Goal: Task Accomplishment & Management: Manage account settings

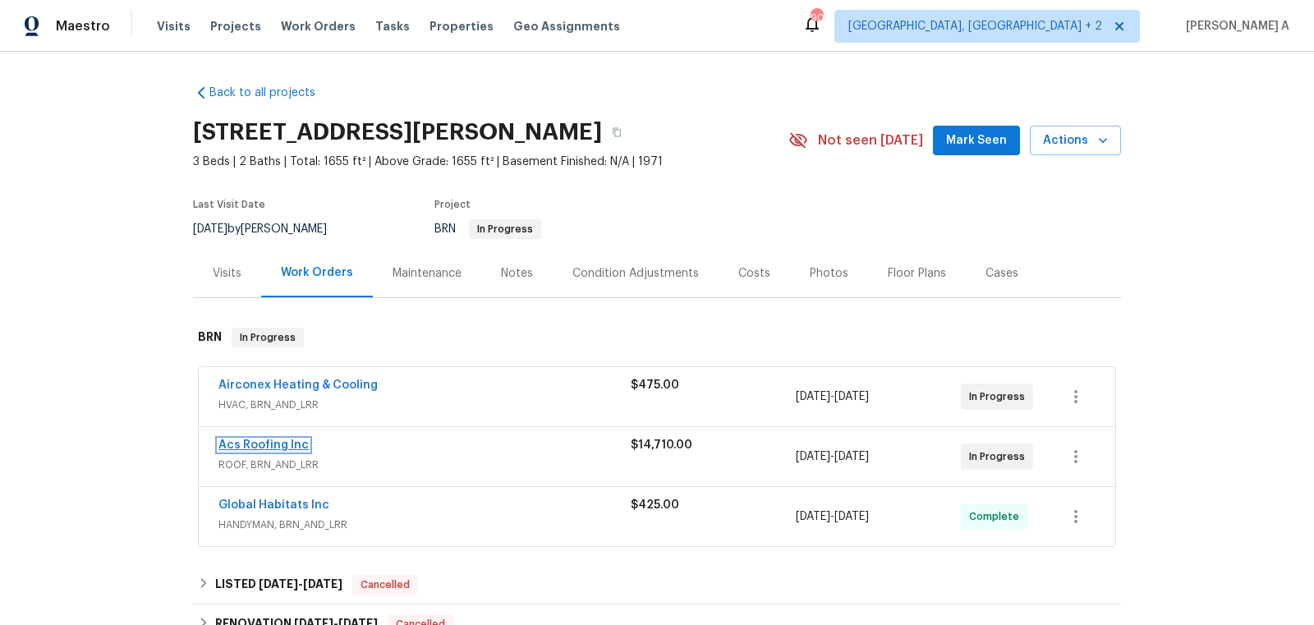
click at [260, 443] on link "Acs Roofing Inc" at bounding box center [263, 444] width 90 height 11
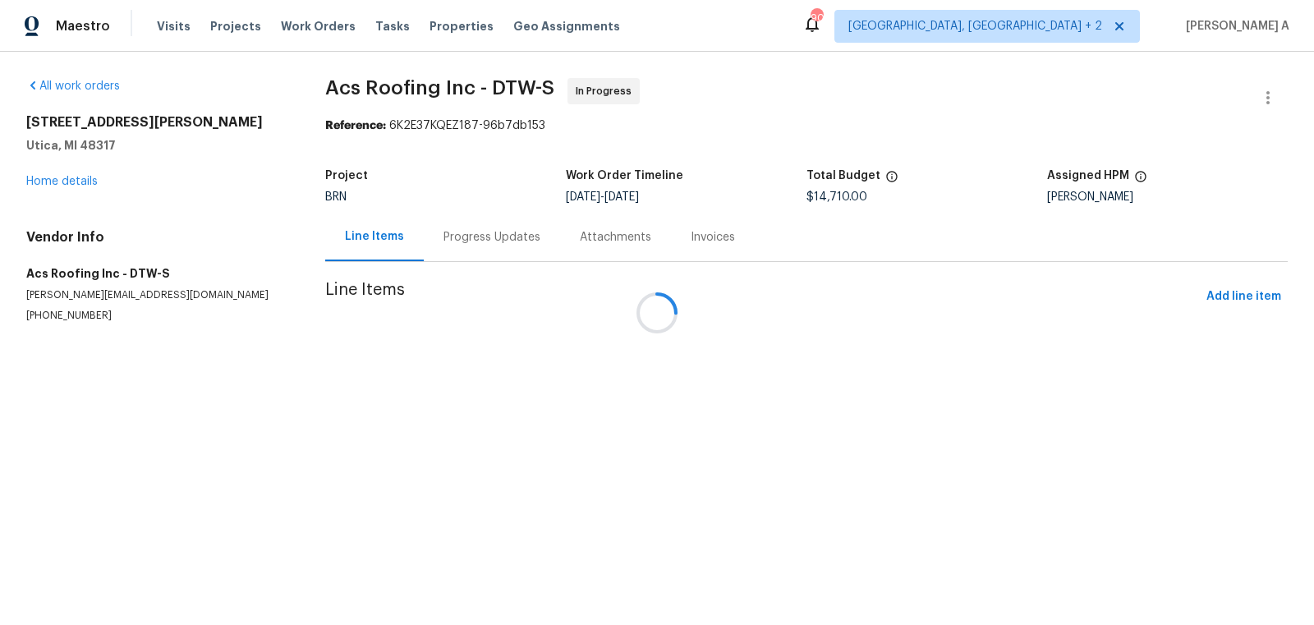
click at [580, 231] on div "Attachments" at bounding box center [615, 237] width 71 height 16
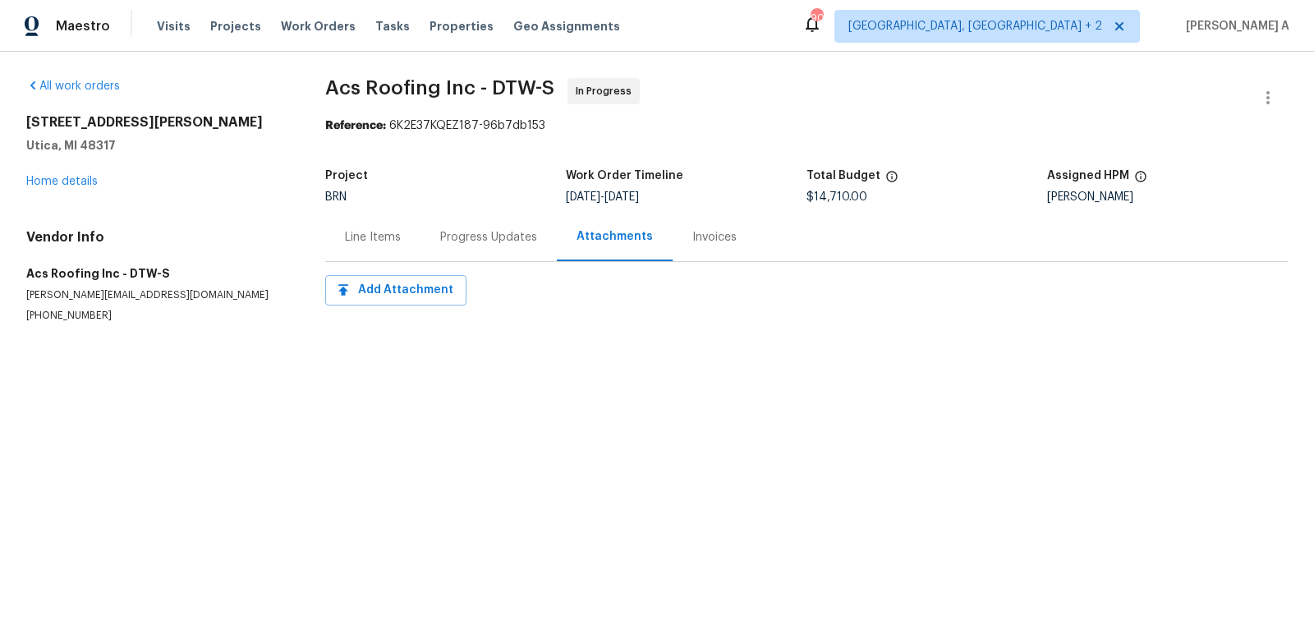
click at [450, 236] on div "Progress Updates" at bounding box center [488, 237] width 97 height 16
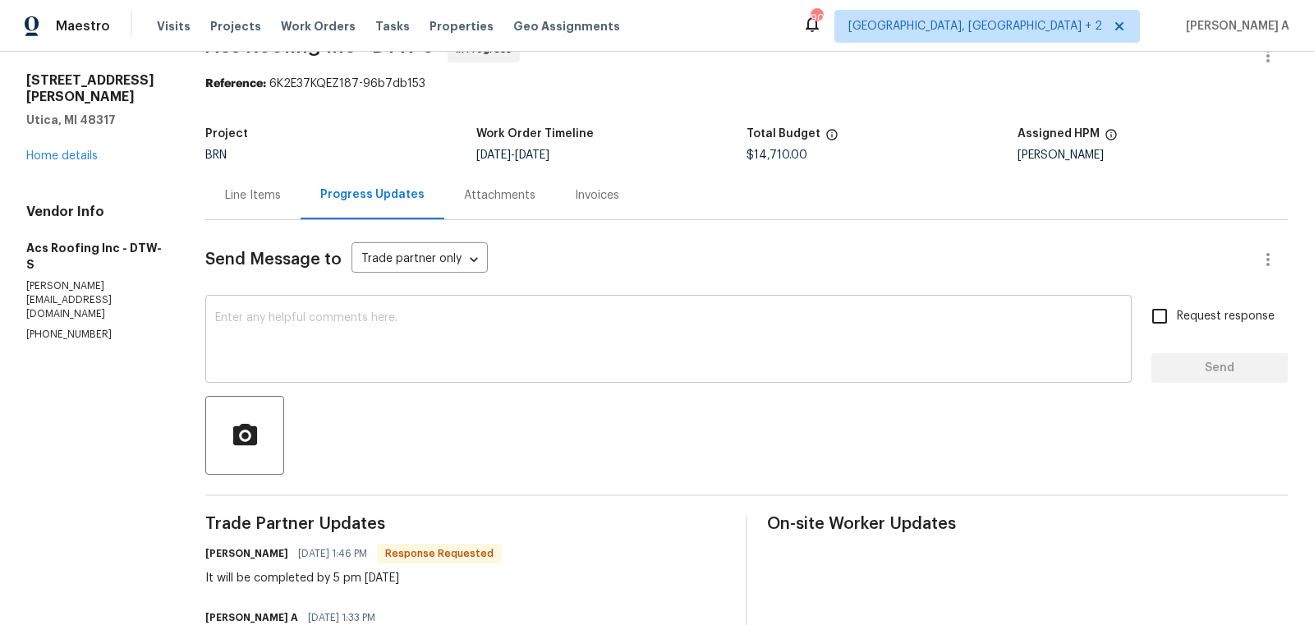
scroll to position [44, 0]
click at [502, 307] on div "x ​" at bounding box center [668, 339] width 926 height 84
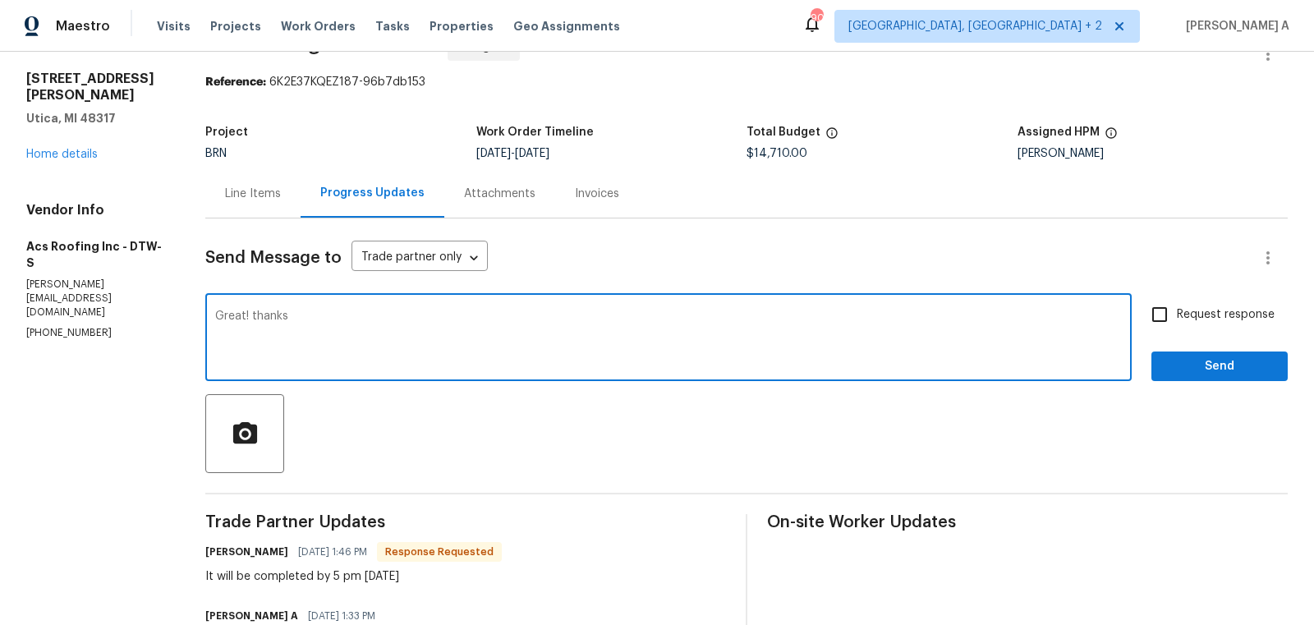
type textarea "Great! thanks"
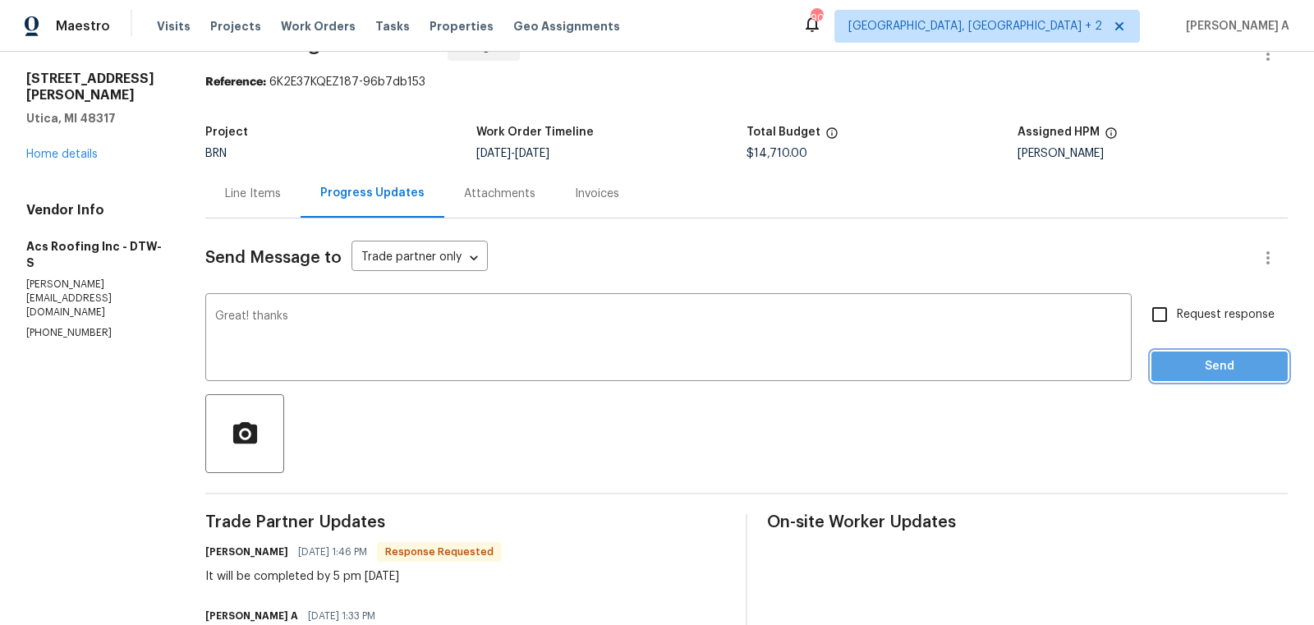
click at [1225, 361] on span "Send" at bounding box center [1220, 366] width 110 height 21
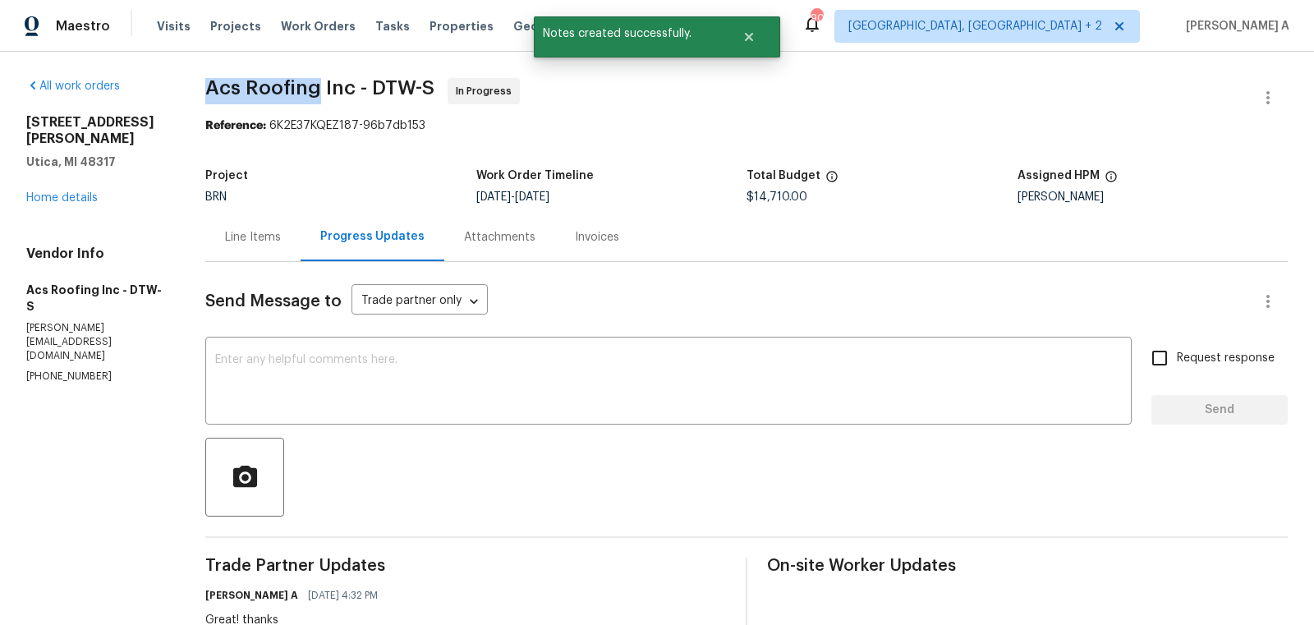
drag, startPoint x: 189, startPoint y: 90, endPoint x: 319, endPoint y: 86, distance: 129.8
copy span "Acs Roofing"
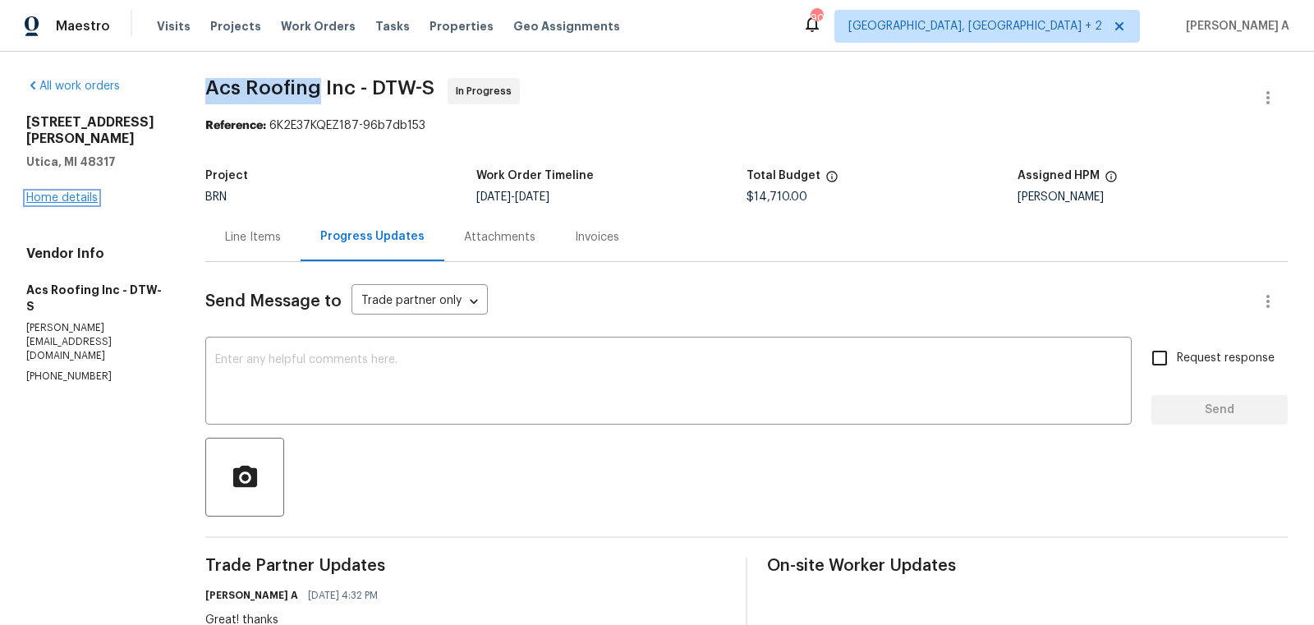
click at [85, 192] on link "Home details" at bounding box center [61, 197] width 71 height 11
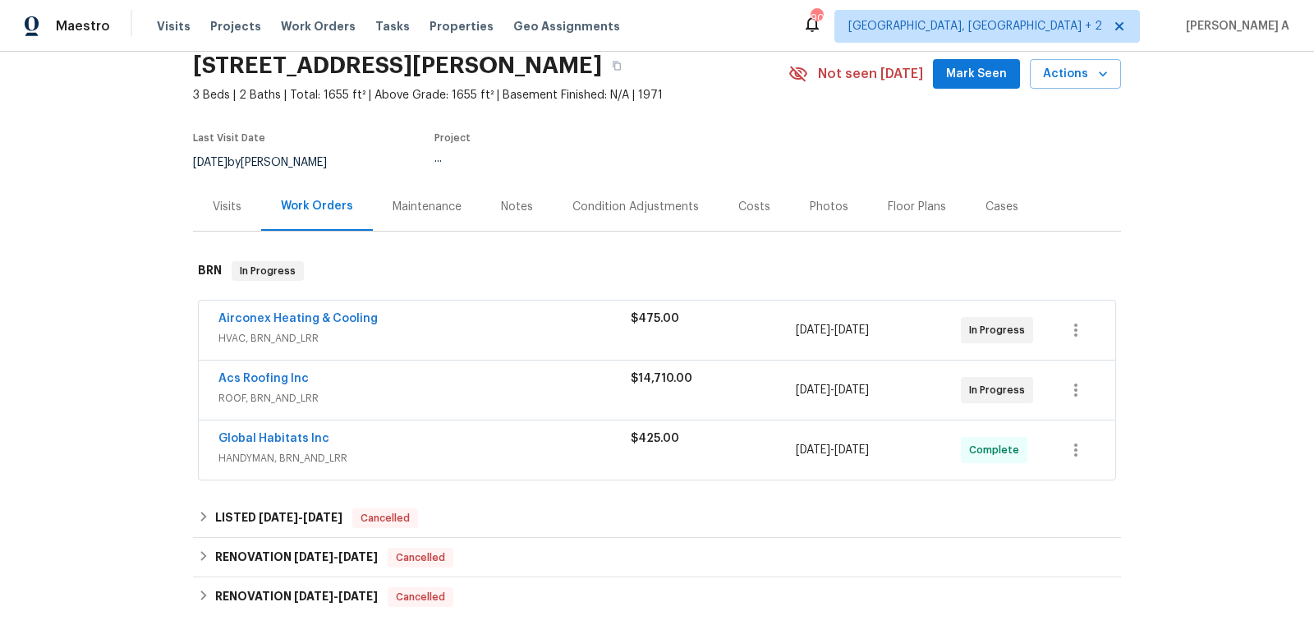
scroll to position [79, 0]
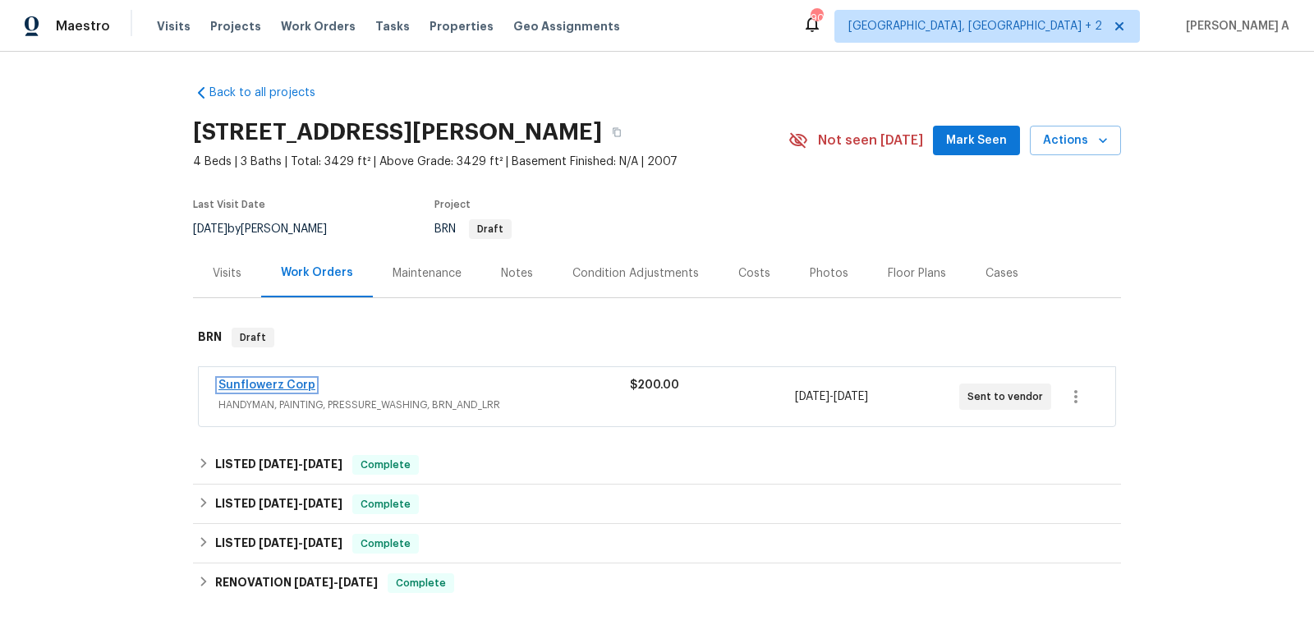
click at [252, 384] on link "Sunflowerz Corp" at bounding box center [266, 384] width 97 height 11
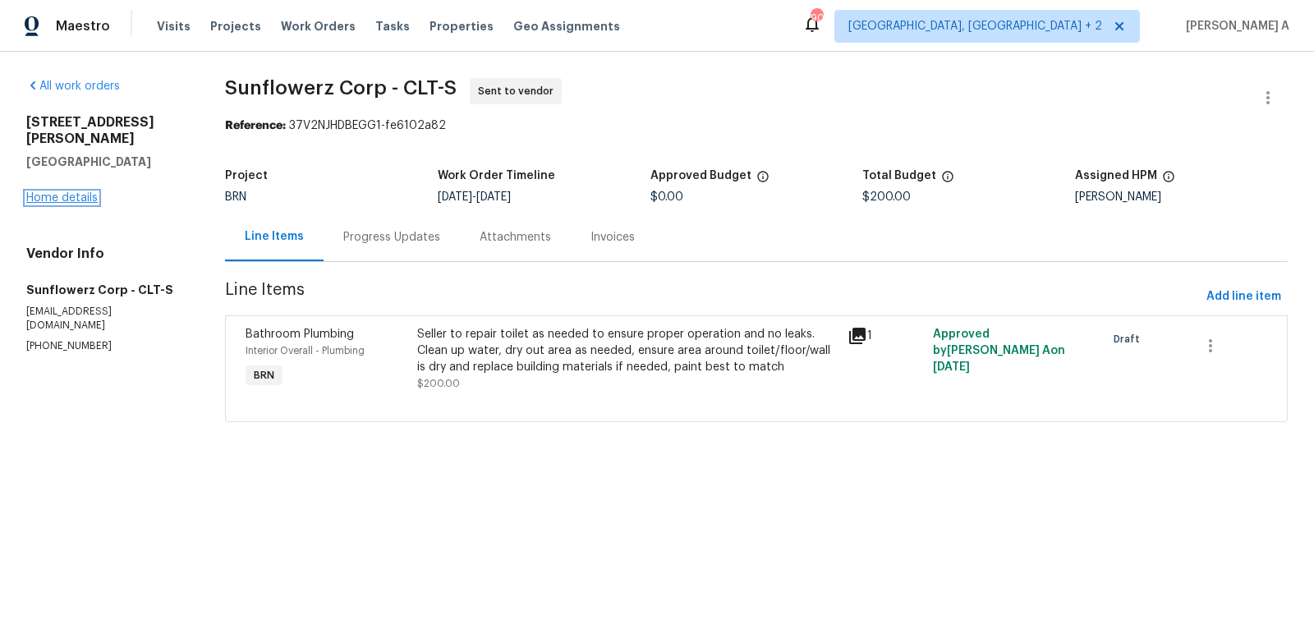
click at [67, 192] on link "Home details" at bounding box center [61, 197] width 71 height 11
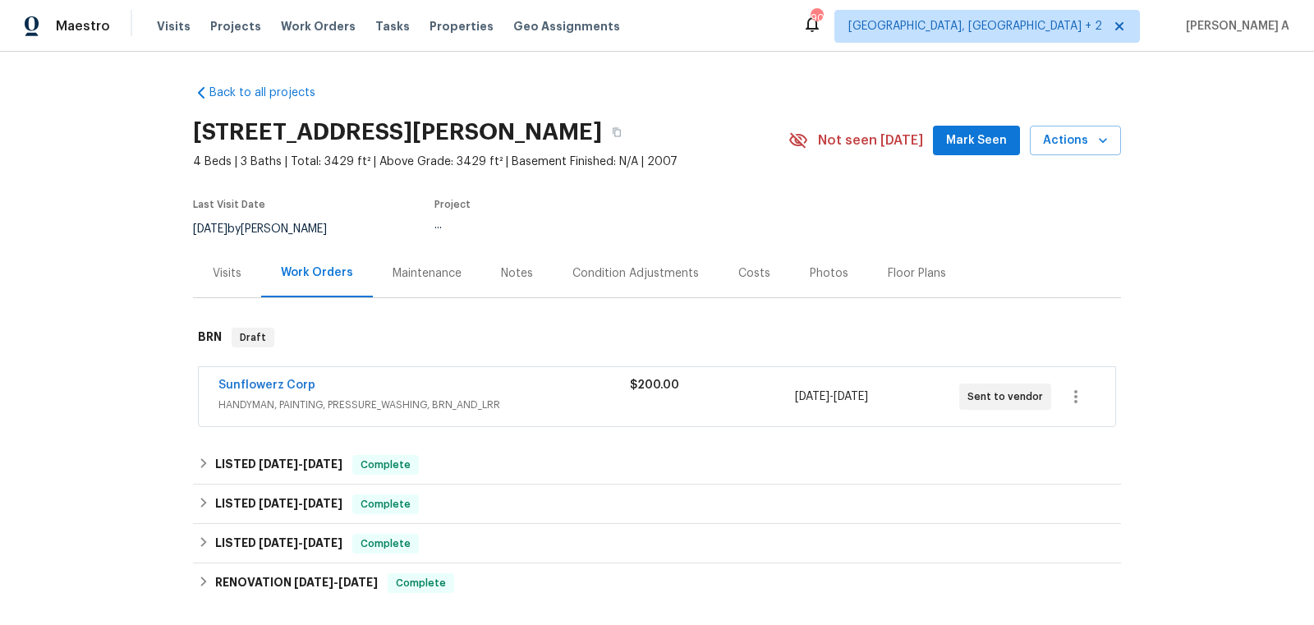
scroll to position [115, 0]
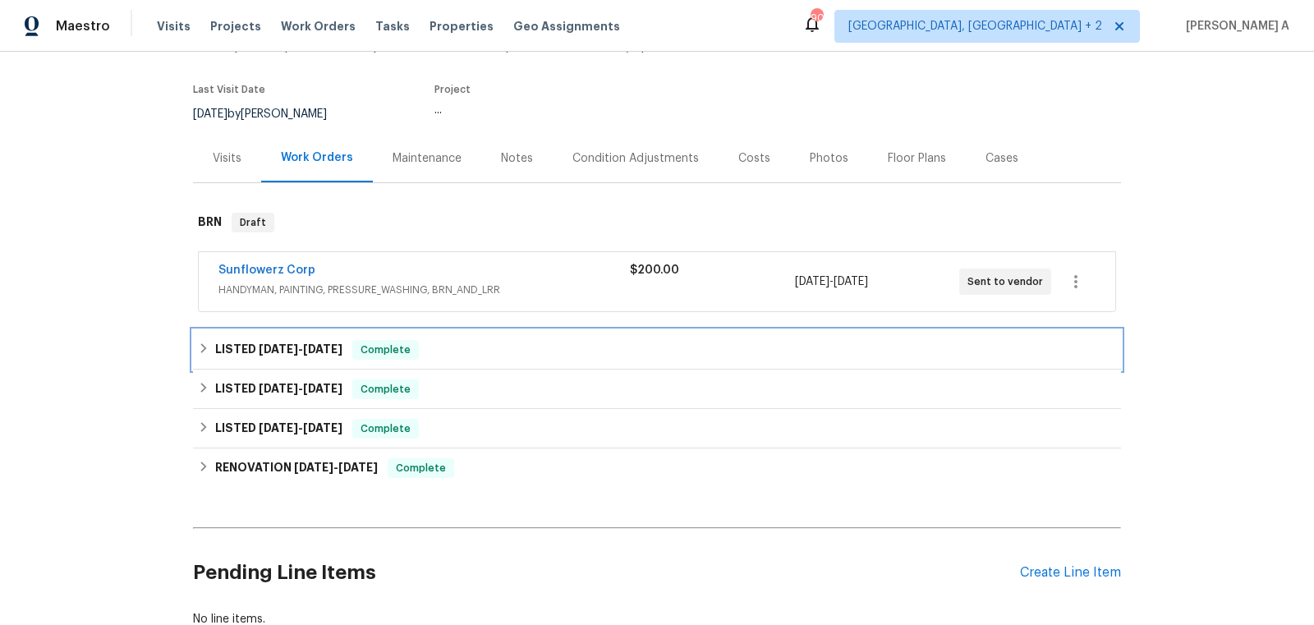
click at [316, 356] on h6 "LISTED 8/25/25 - 9/2/25" at bounding box center [278, 350] width 127 height 20
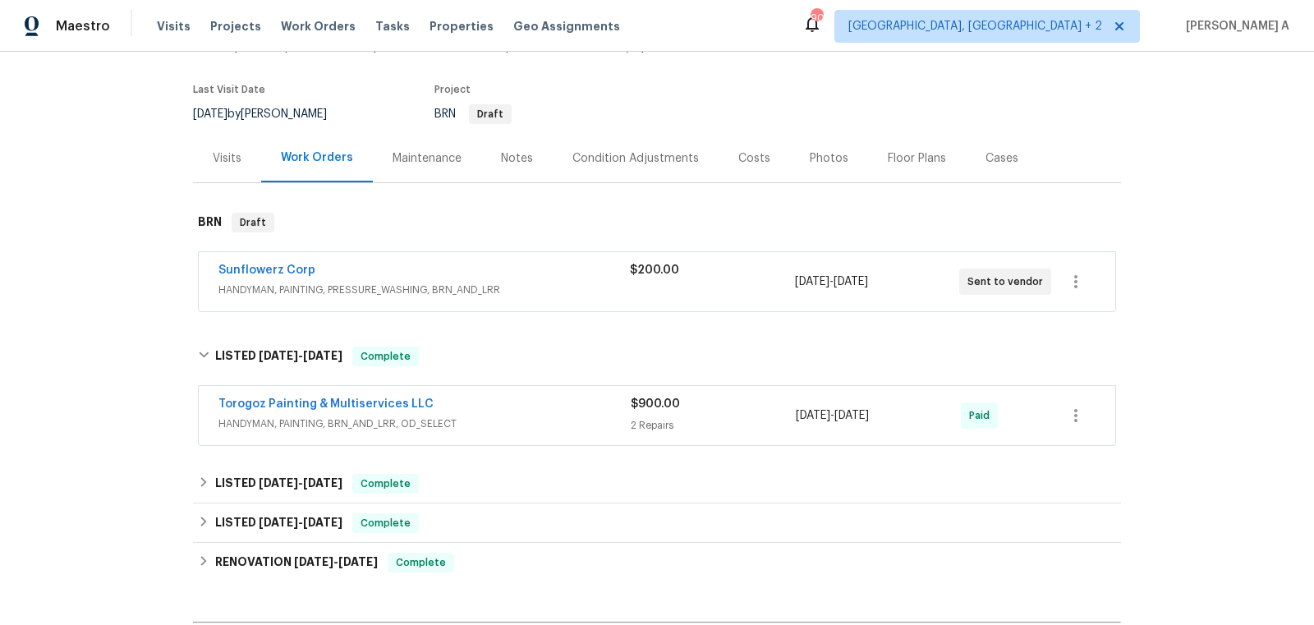
click at [332, 462] on div "Back to all projects 110 Colville Rd, Mooresville, NC 28117 4 Beds | 3 Baths | …" at bounding box center [657, 345] width 928 height 779
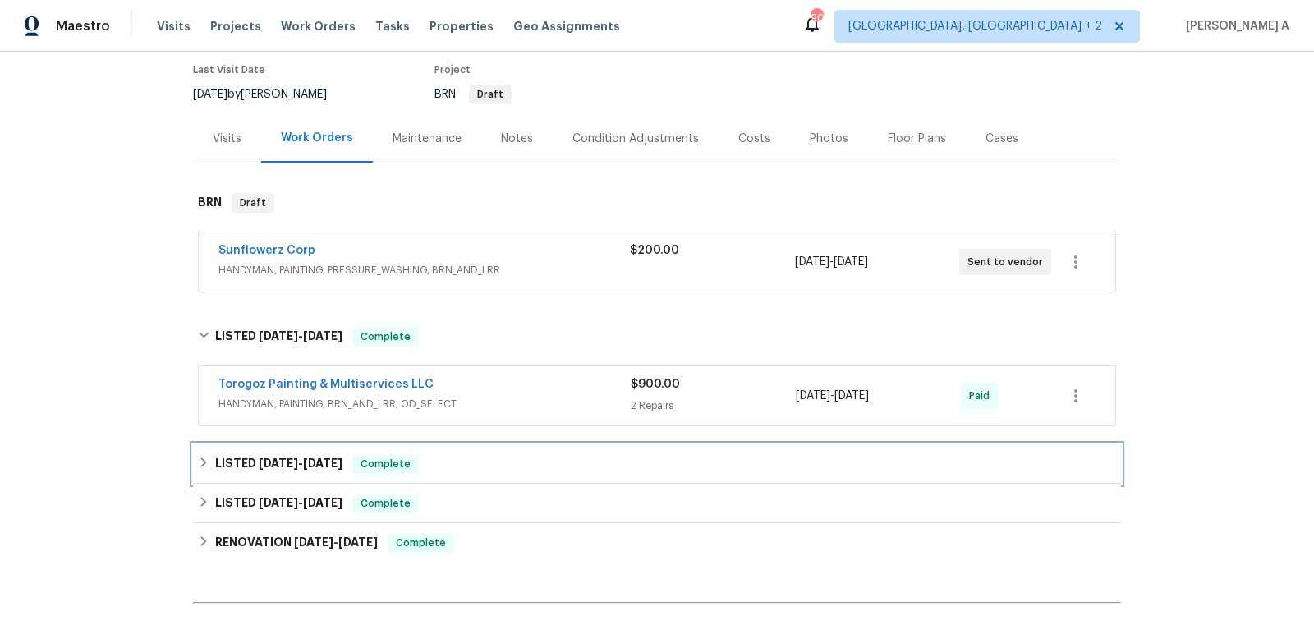
click at [324, 478] on div "LISTED 7/17/25 - 7/29/25 Complete" at bounding box center [657, 463] width 928 height 39
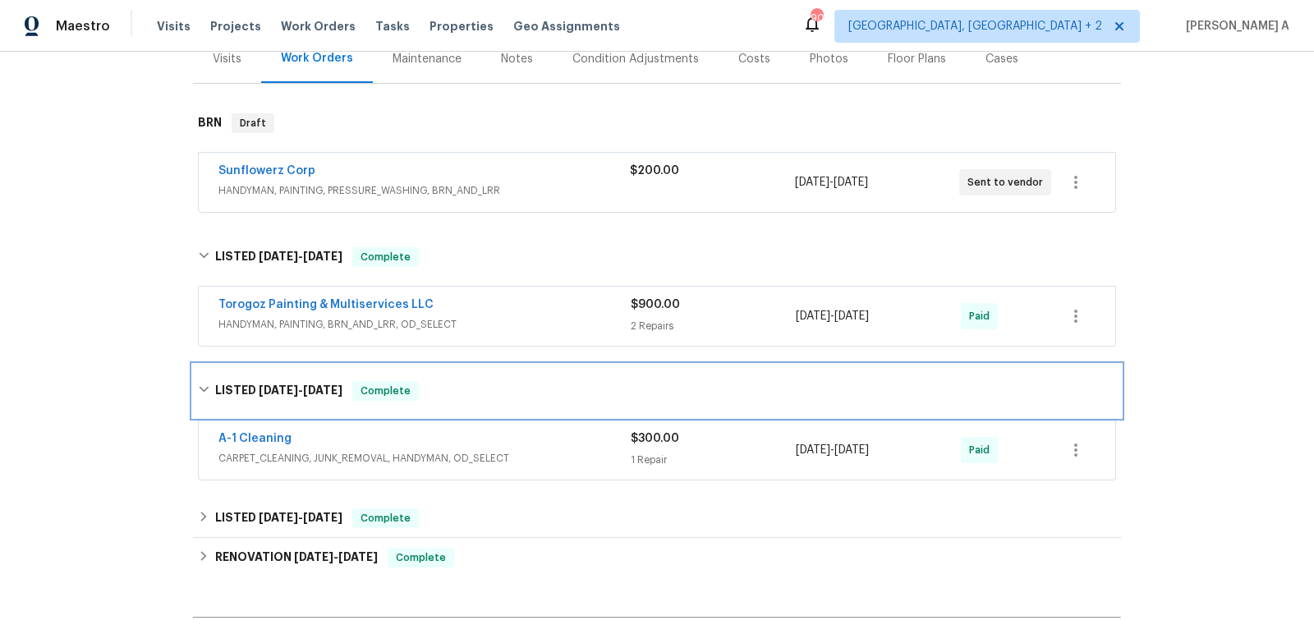
scroll to position [260, 0]
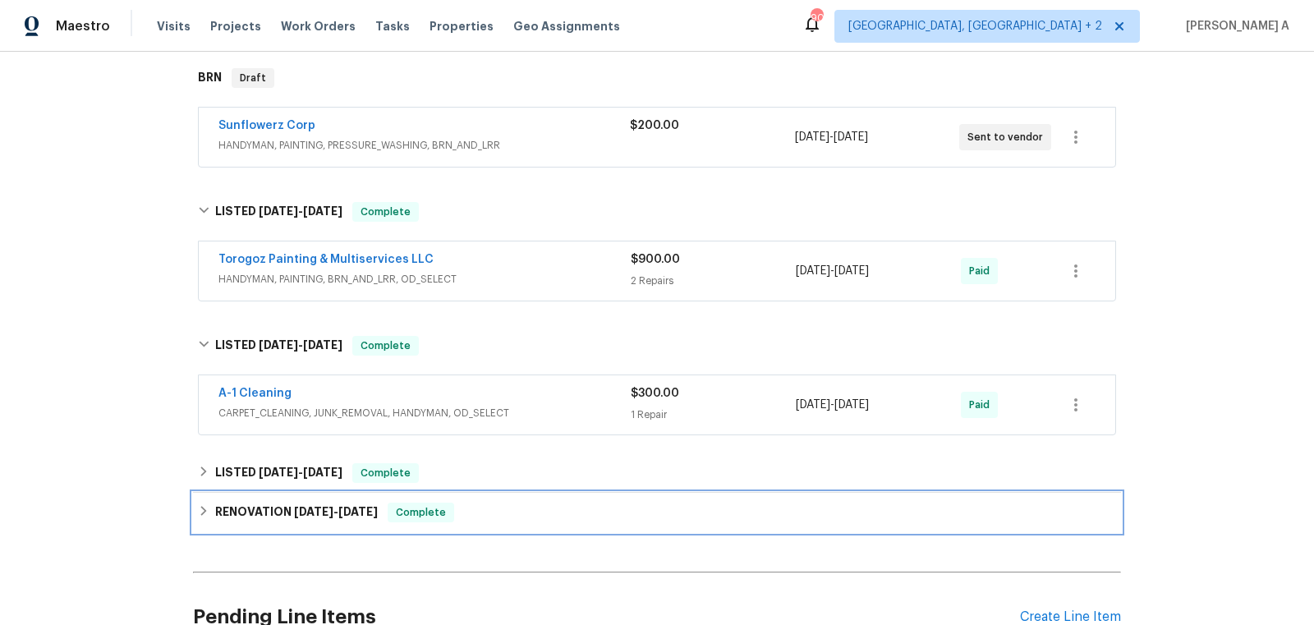
click at [315, 498] on div "RENOVATION 5/2/25 - 5/12/25 Complete" at bounding box center [657, 512] width 928 height 39
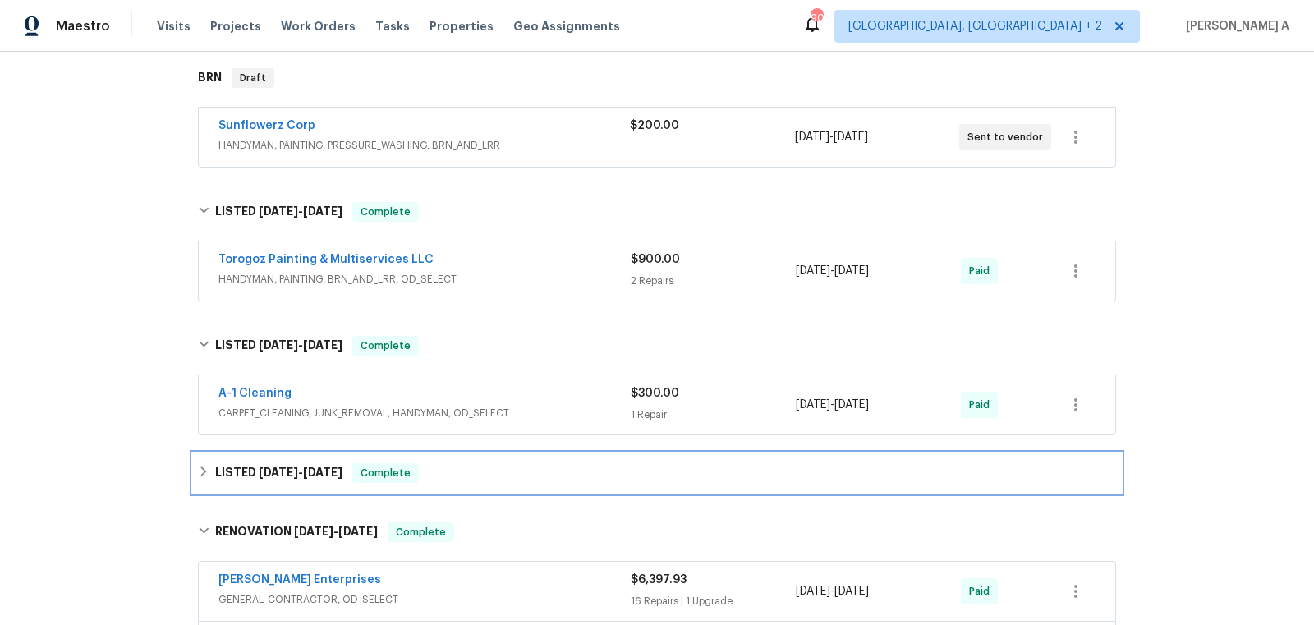
click at [316, 474] on span "5/29/25" at bounding box center [322, 471] width 39 height 11
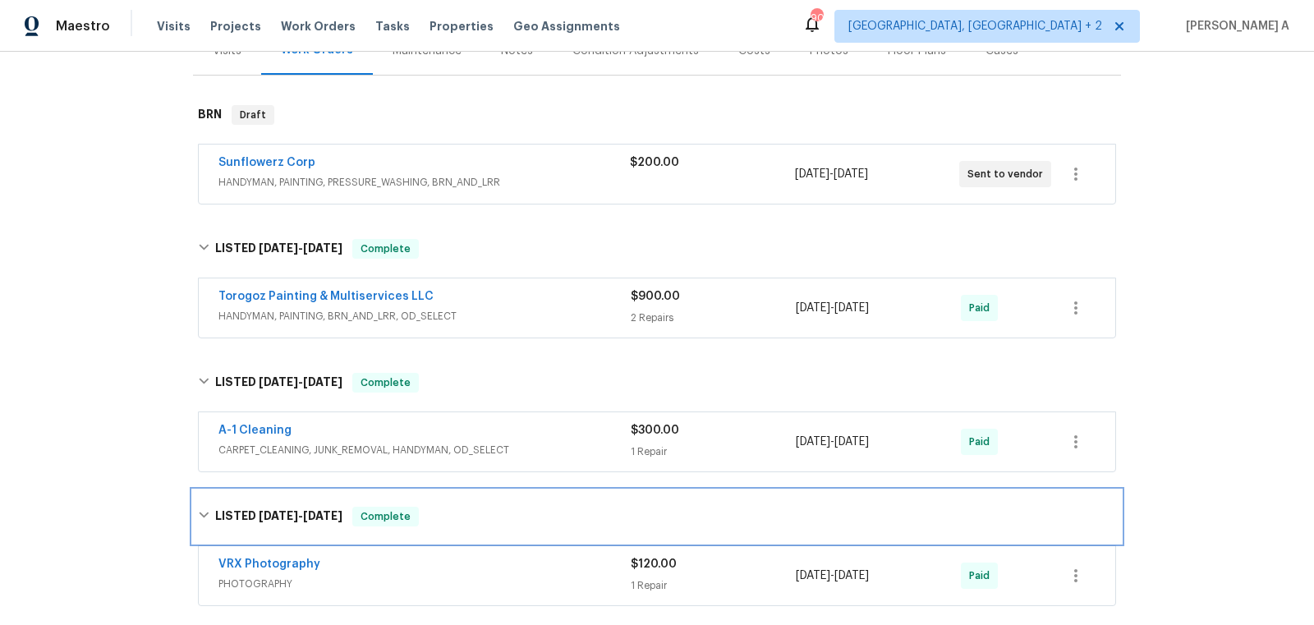
scroll to position [178, 0]
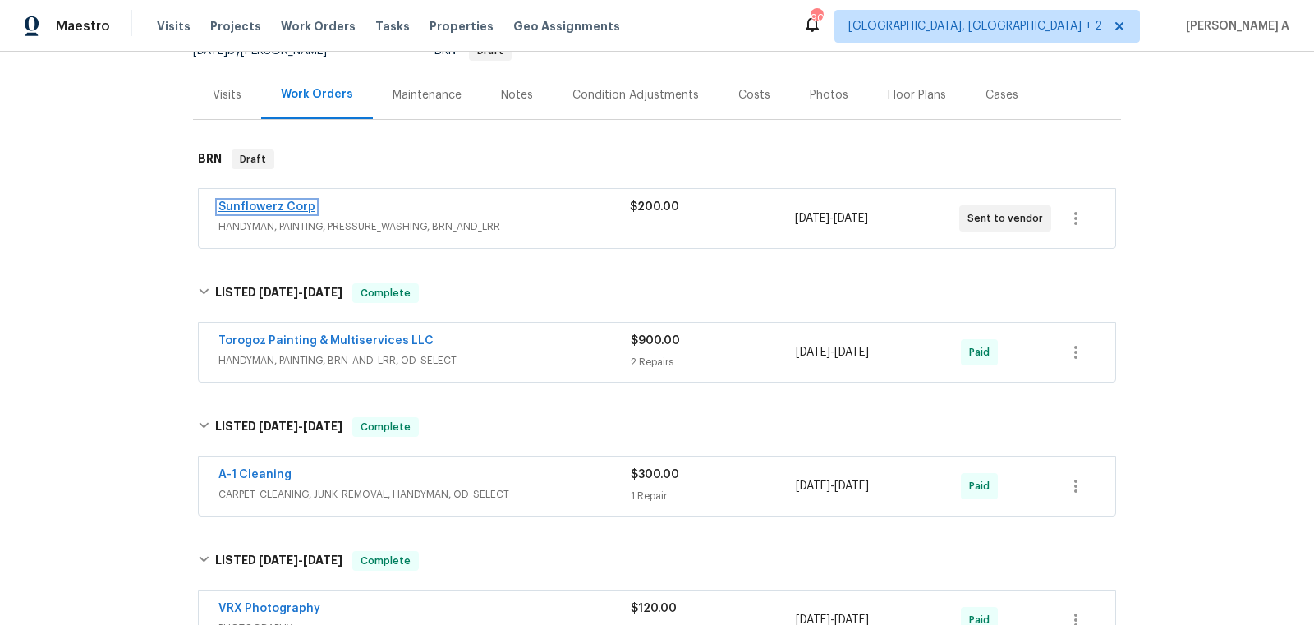
click at [275, 207] on link "Sunflowerz Corp" at bounding box center [266, 206] width 97 height 11
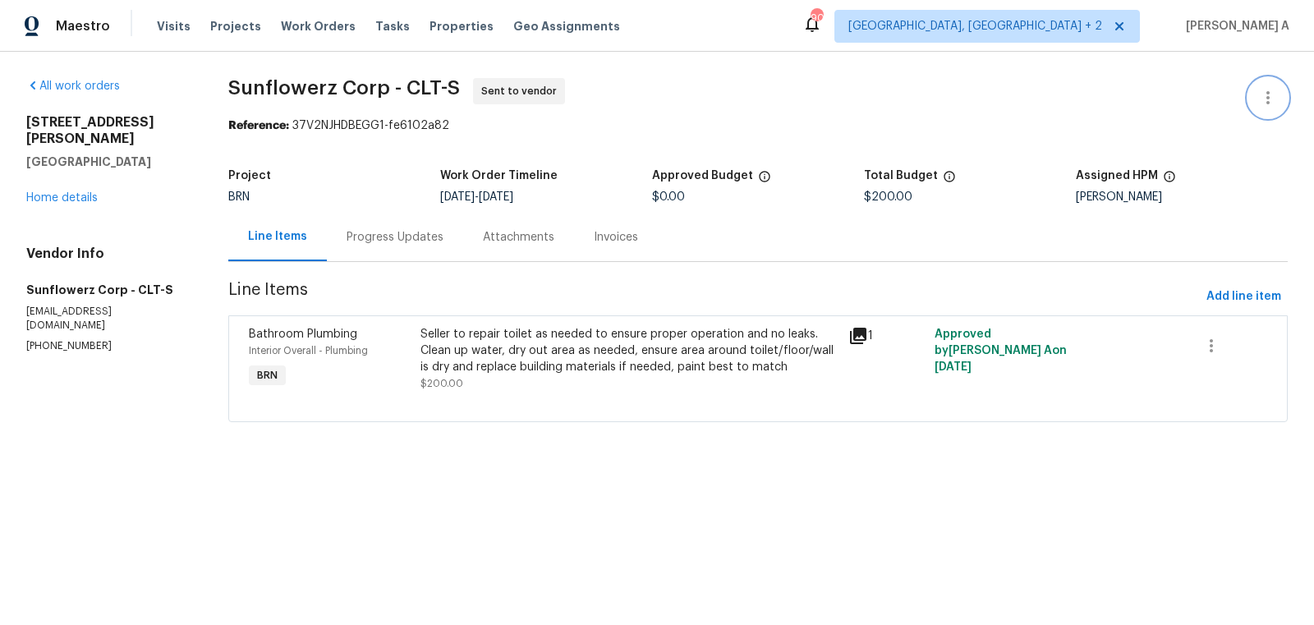
click at [1269, 99] on icon "button" at bounding box center [1268, 98] width 20 height 20
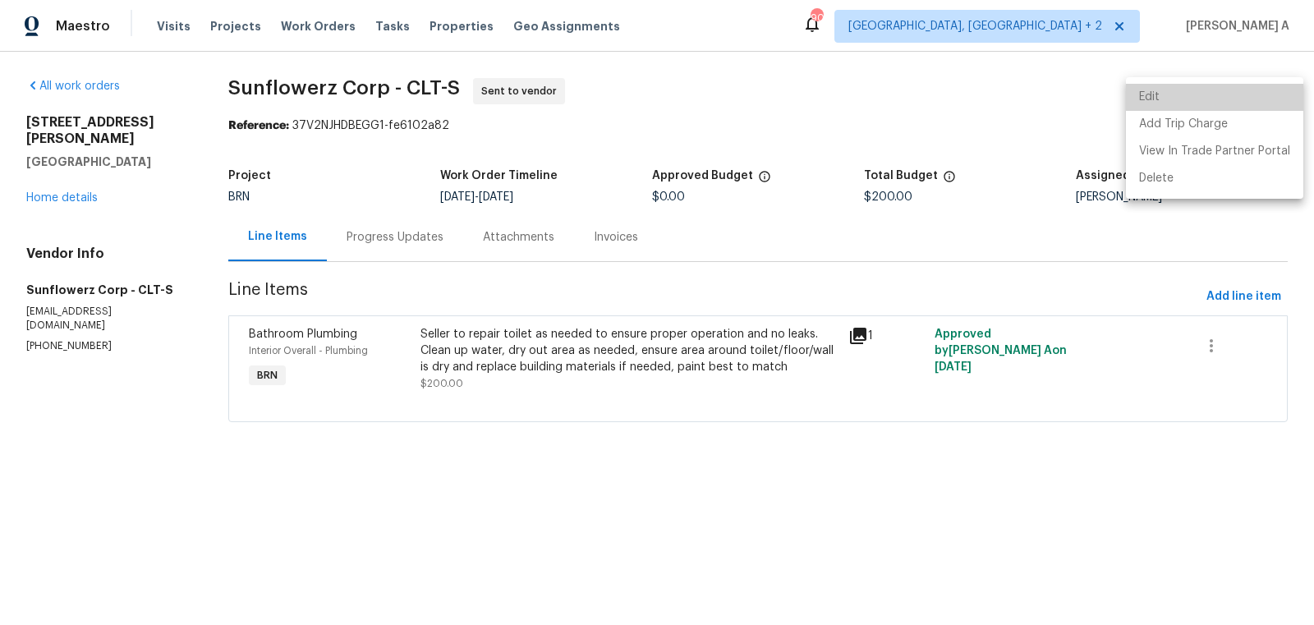
click at [1244, 99] on li "Edit" at bounding box center [1214, 97] width 177 height 27
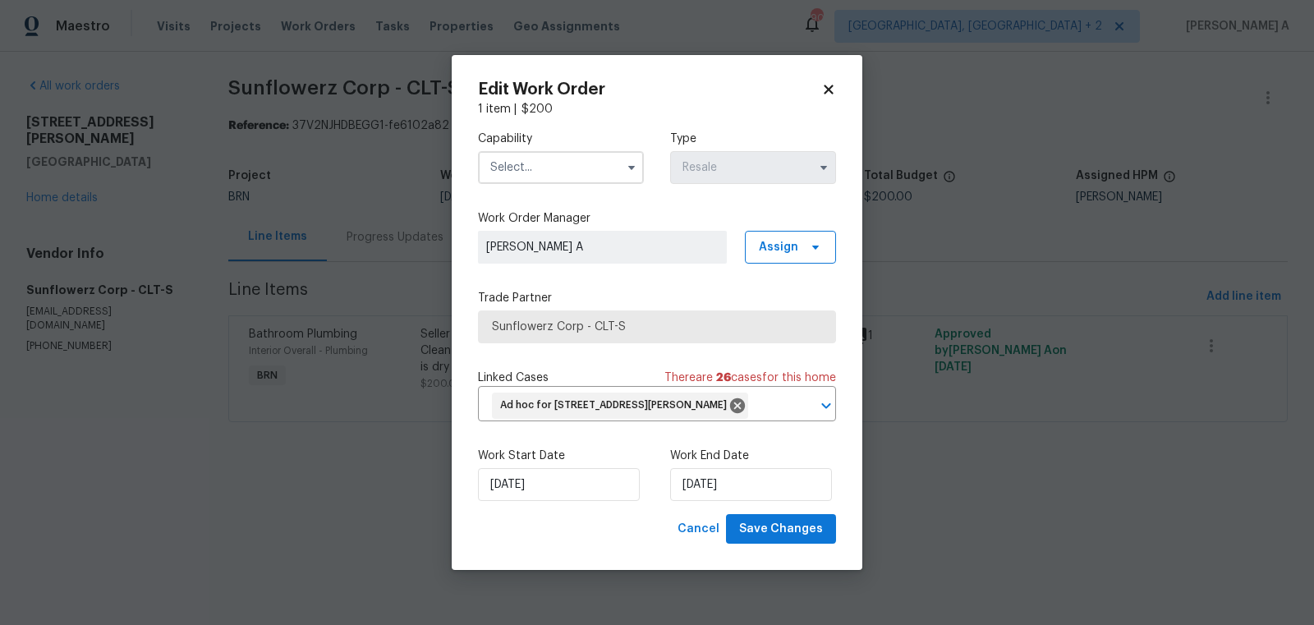
click at [609, 162] on input "text" at bounding box center [561, 167] width 166 height 33
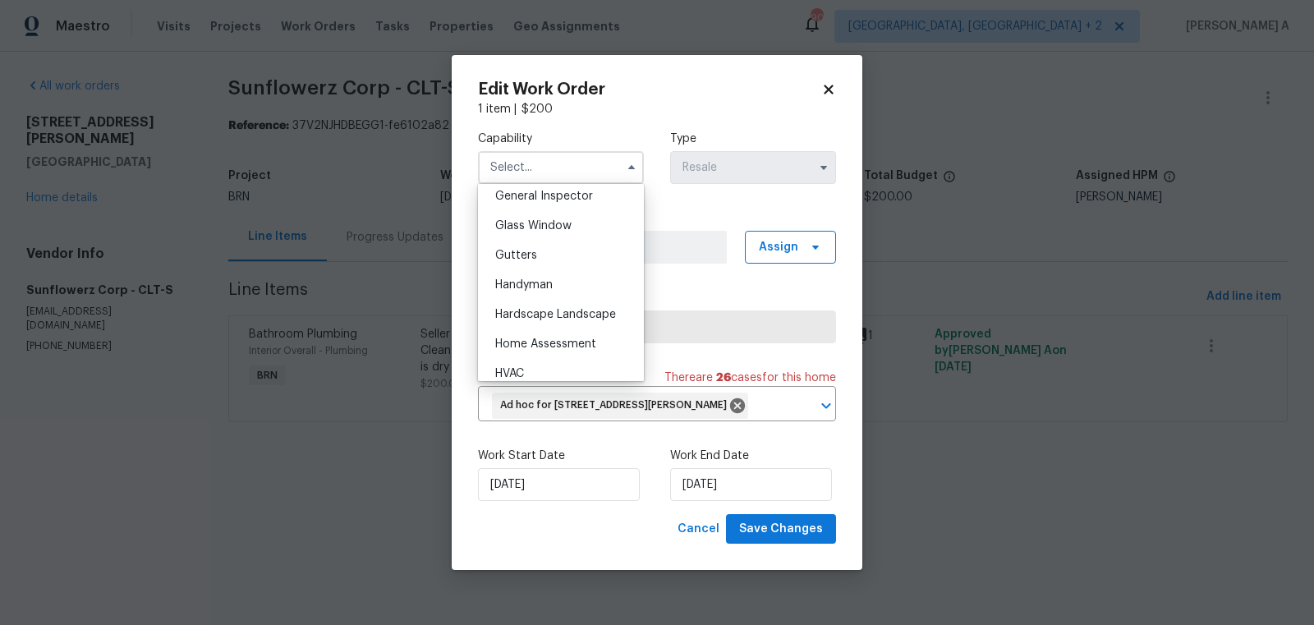
scroll to position [822, 0]
click at [544, 273] on div "Handyman" at bounding box center [561, 284] width 158 height 30
type input "Handyman"
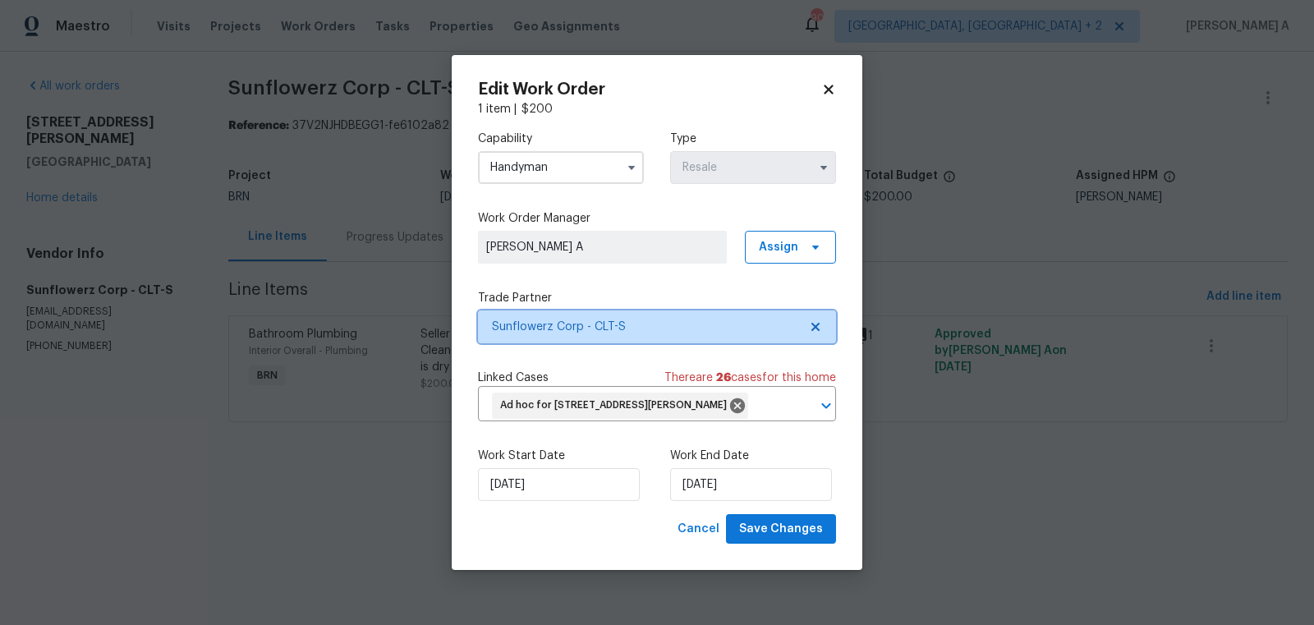
click at [811, 323] on icon at bounding box center [815, 326] width 13 height 13
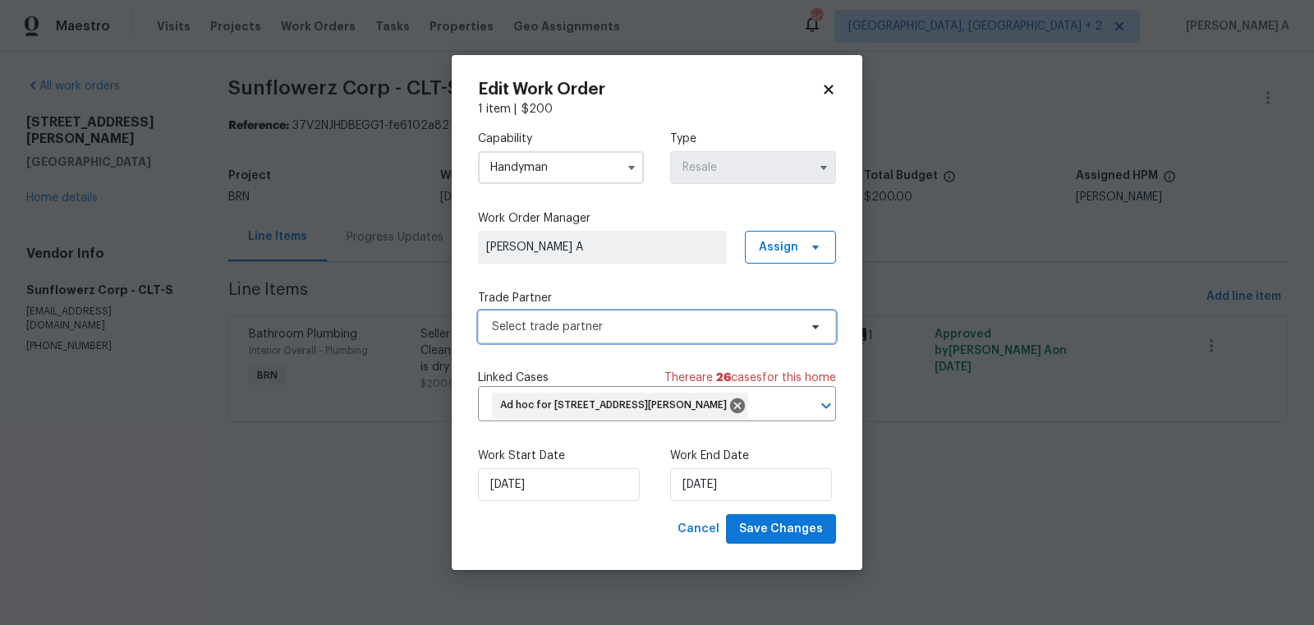
click at [754, 323] on span "Select trade partner" at bounding box center [645, 327] width 306 height 16
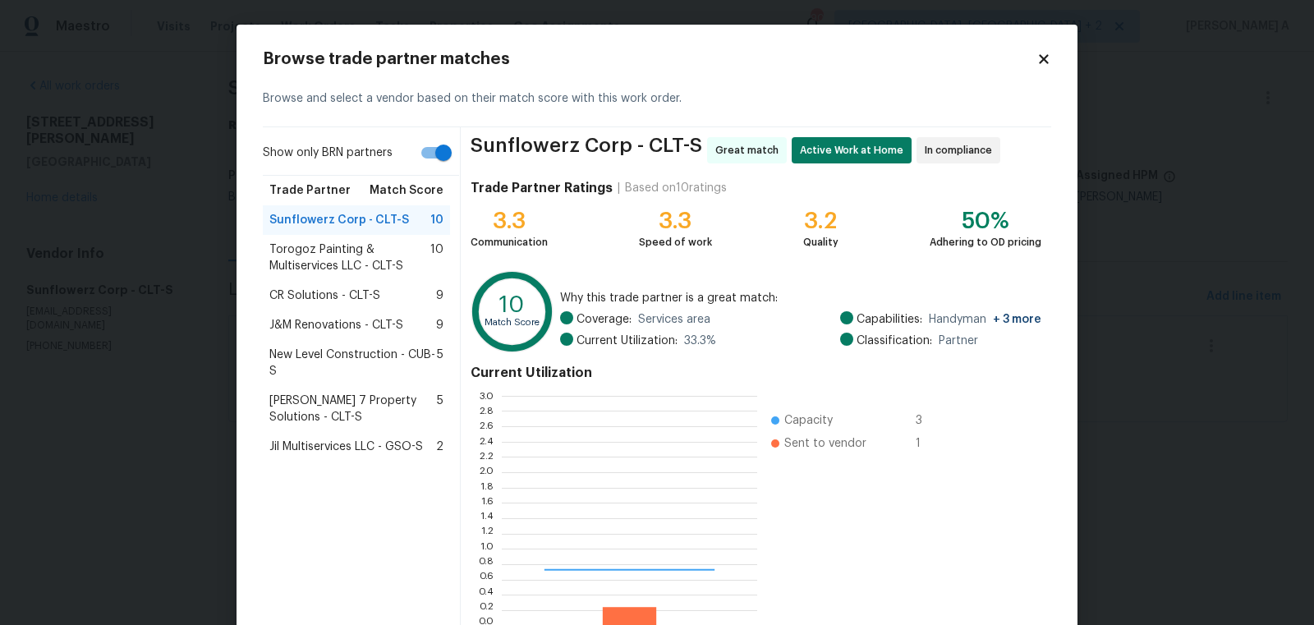
scroll to position [230, 255]
click at [330, 314] on div "J&M Renovations - CLT-S 9" at bounding box center [356, 325] width 187 height 30
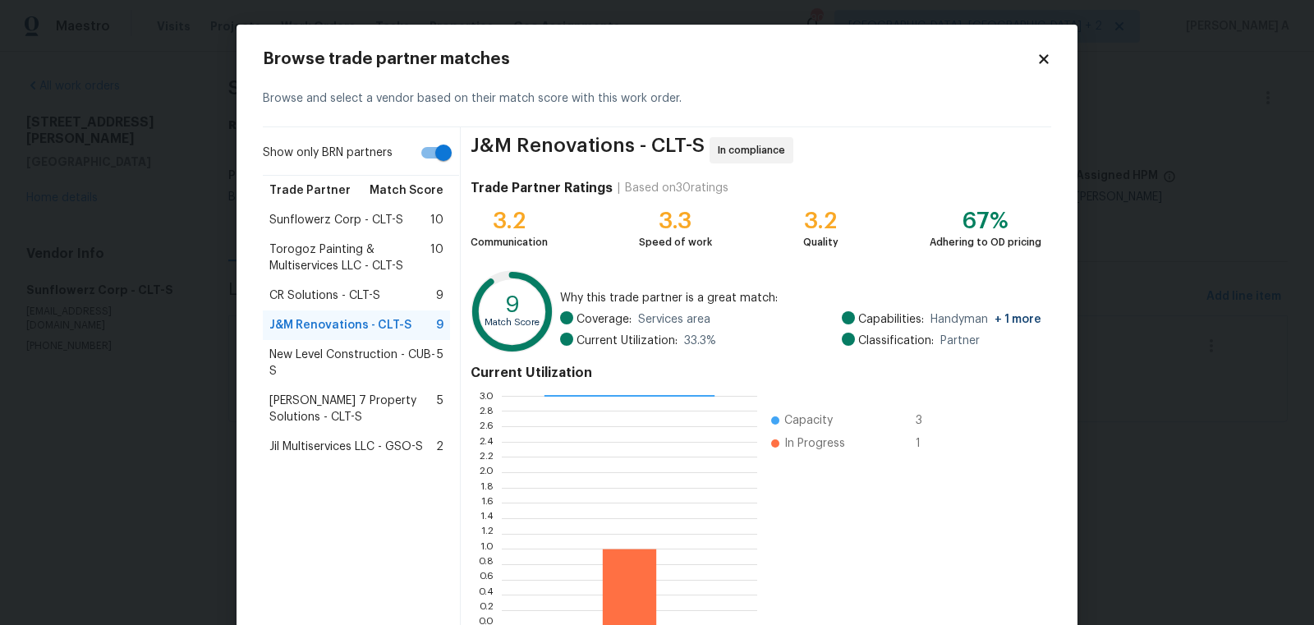
click at [354, 238] on div "Torogoz Painting & Multiservices LLC - CLT-S 10" at bounding box center [356, 258] width 187 height 46
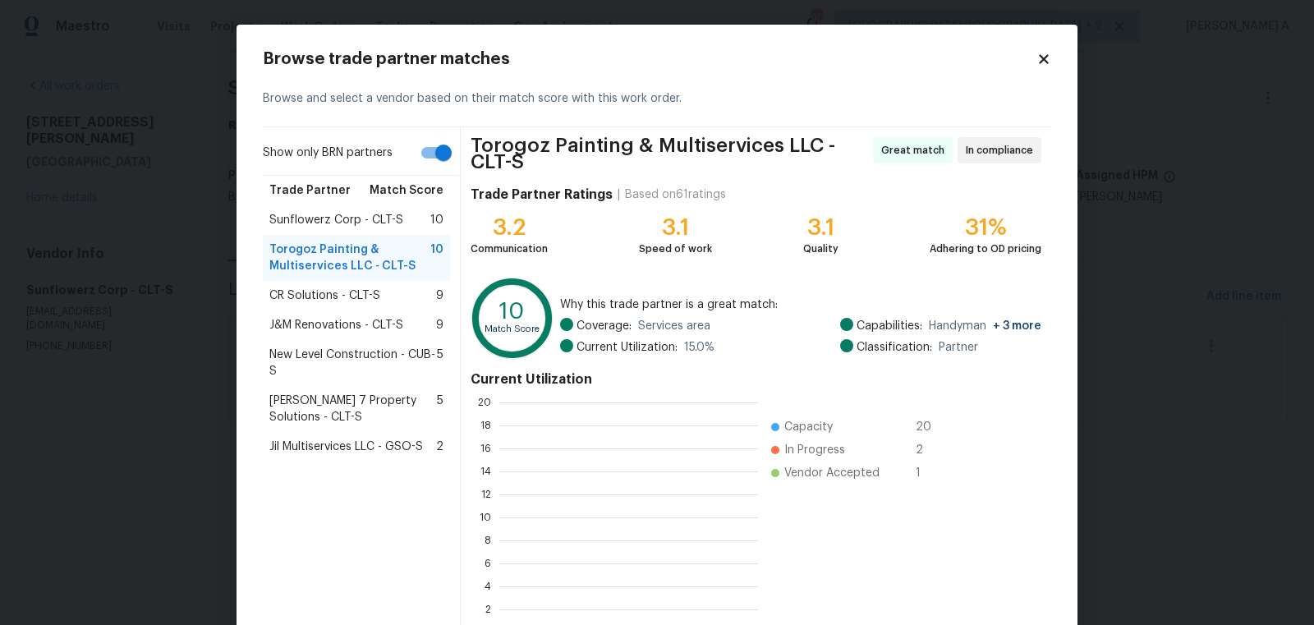
scroll to position [230, 259]
click at [335, 287] on span "CR Solutions - CLT-S" at bounding box center [324, 295] width 111 height 16
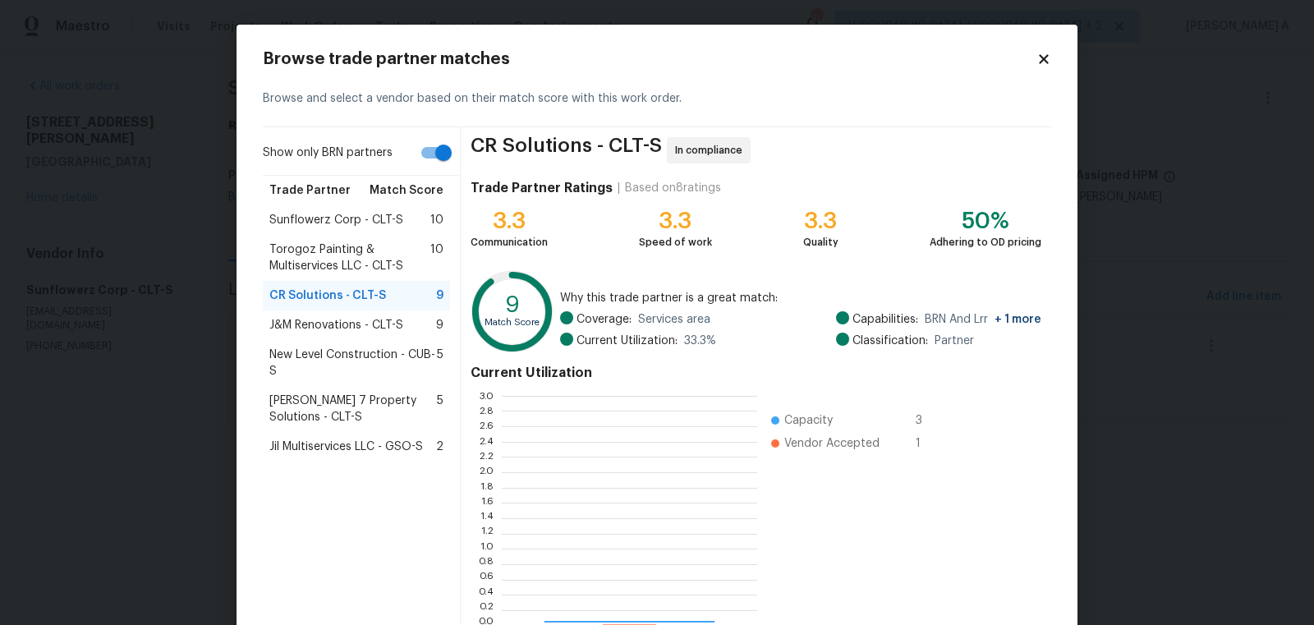
scroll to position [230, 255]
click at [340, 328] on span "J&M Renovations - CLT-S" at bounding box center [336, 325] width 134 height 16
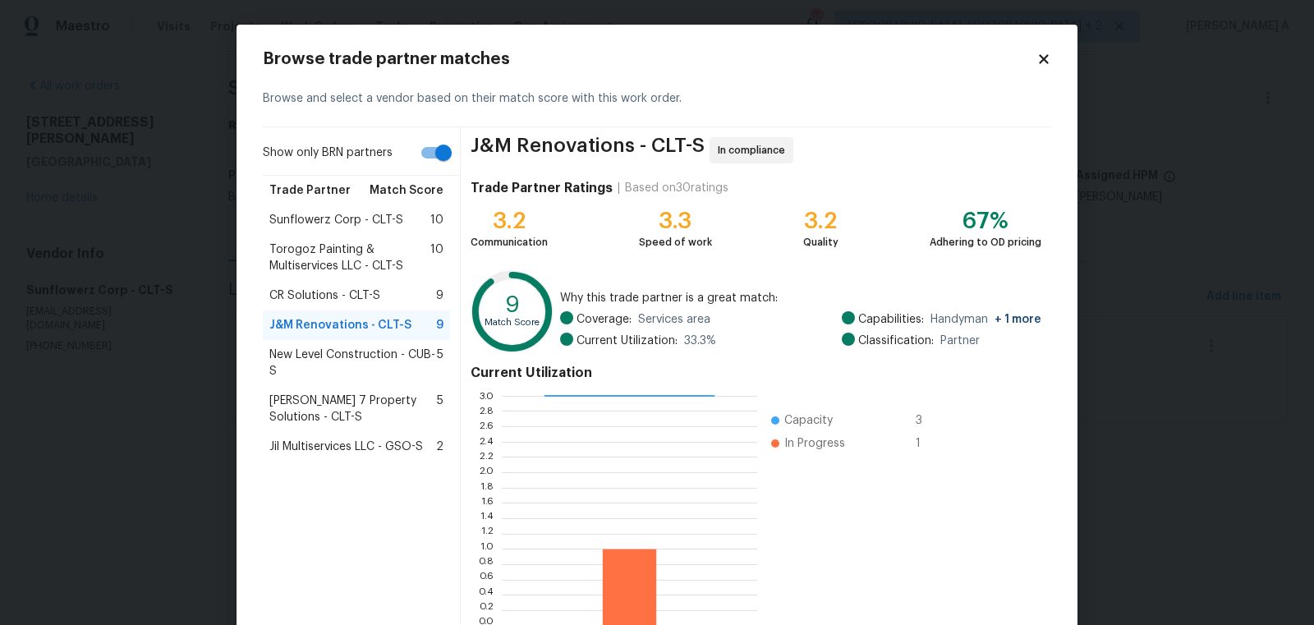
click at [344, 357] on span "New Level Construction - CUB-S" at bounding box center [353, 363] width 168 height 33
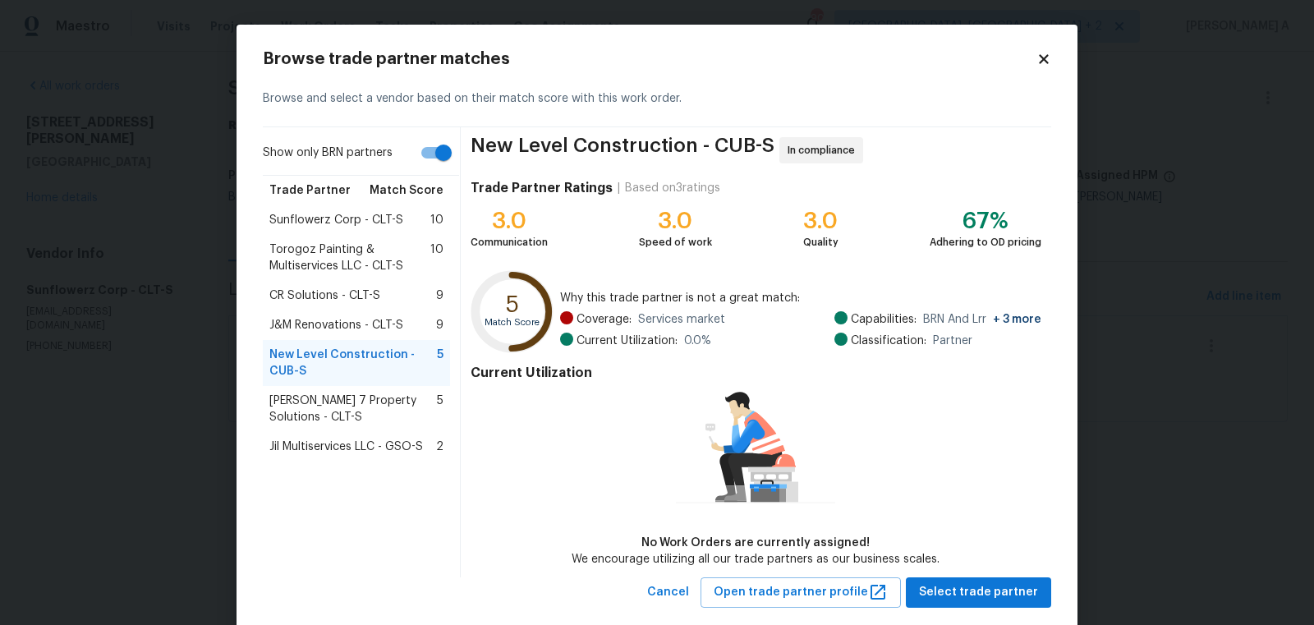
click at [339, 319] on span "J&M Renovations - CLT-S" at bounding box center [336, 325] width 134 height 16
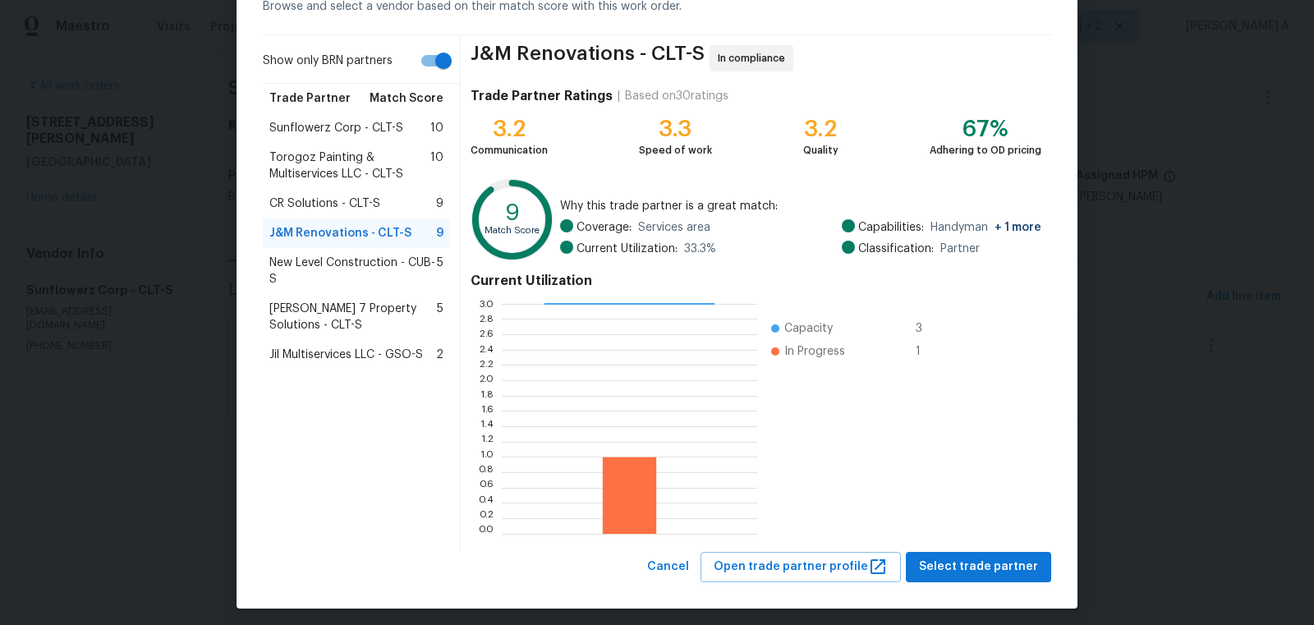
scroll to position [99, 0]
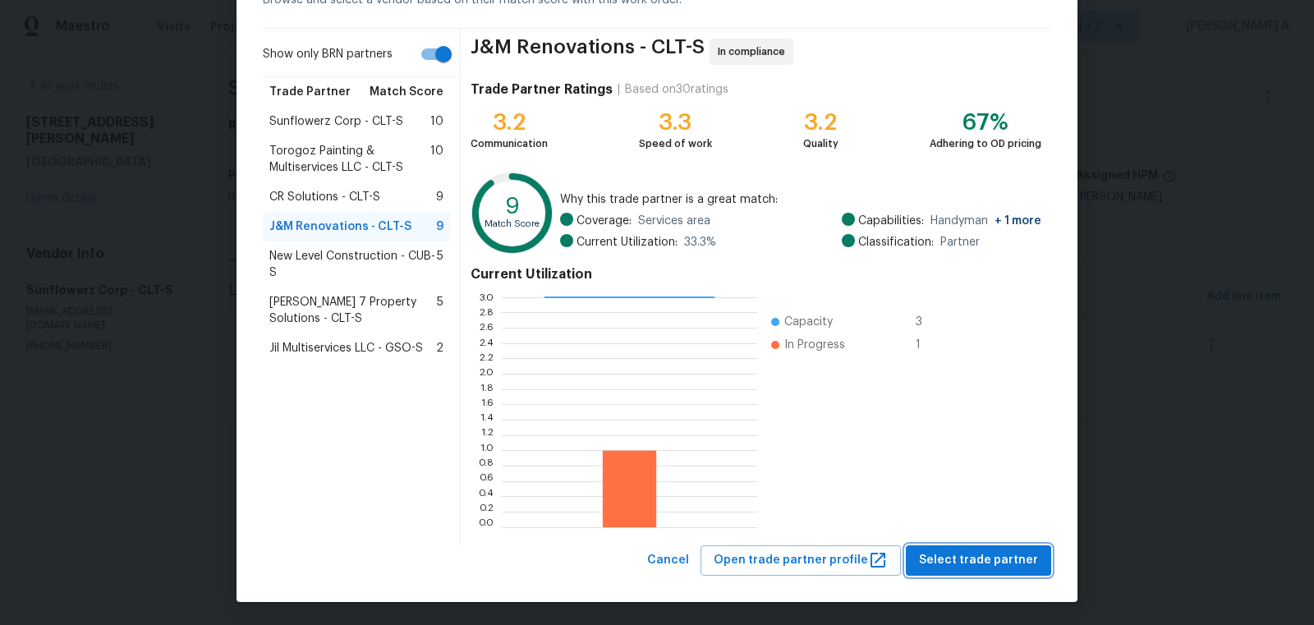
click at [989, 563] on span "Select trade partner" at bounding box center [978, 560] width 119 height 21
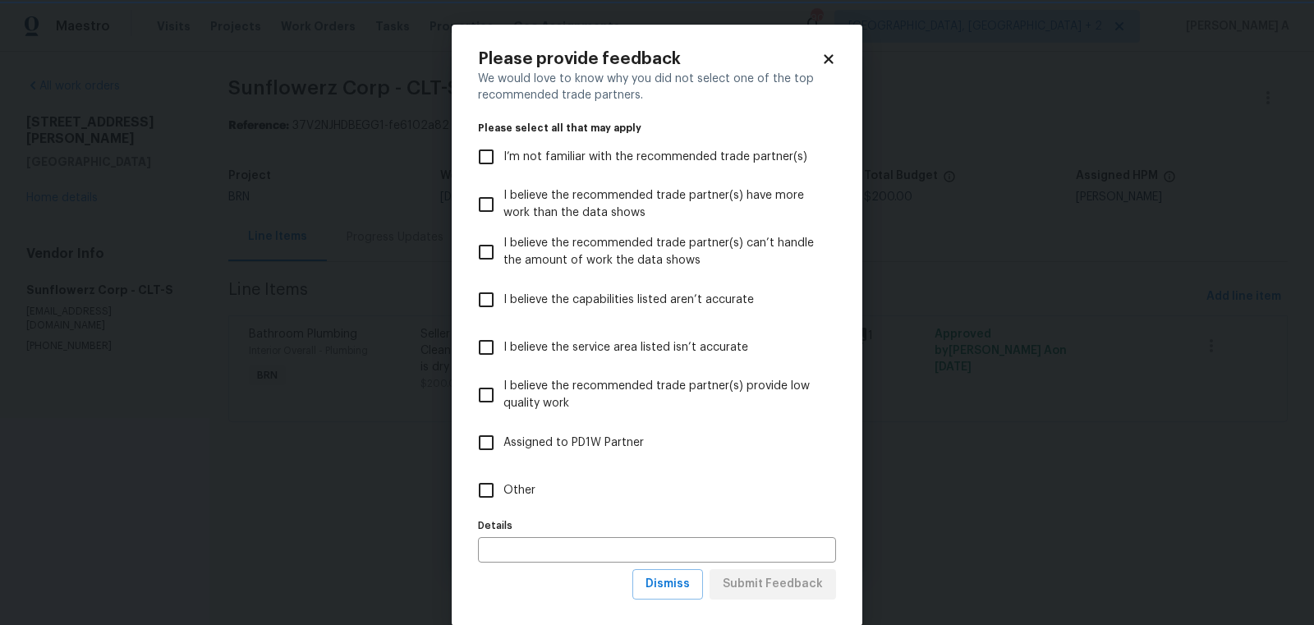
scroll to position [0, 0]
click at [673, 581] on span "Dismiss" at bounding box center [668, 584] width 44 height 21
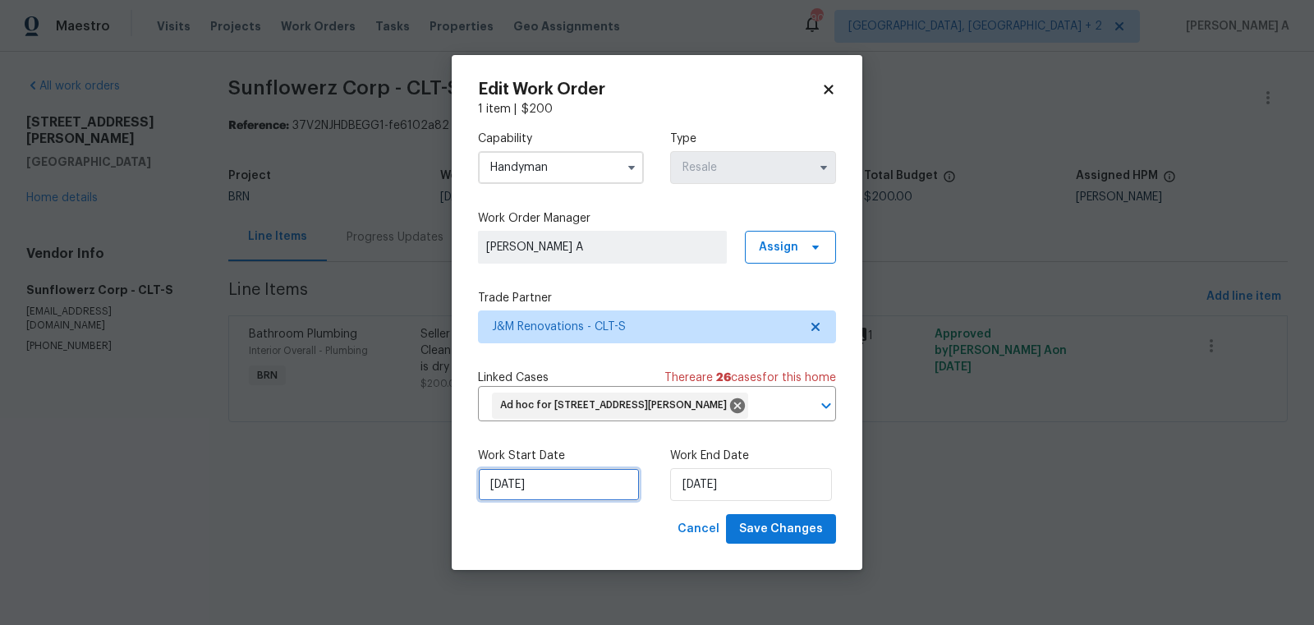
click at [575, 476] on input "9/27/2025" at bounding box center [559, 484] width 162 height 33
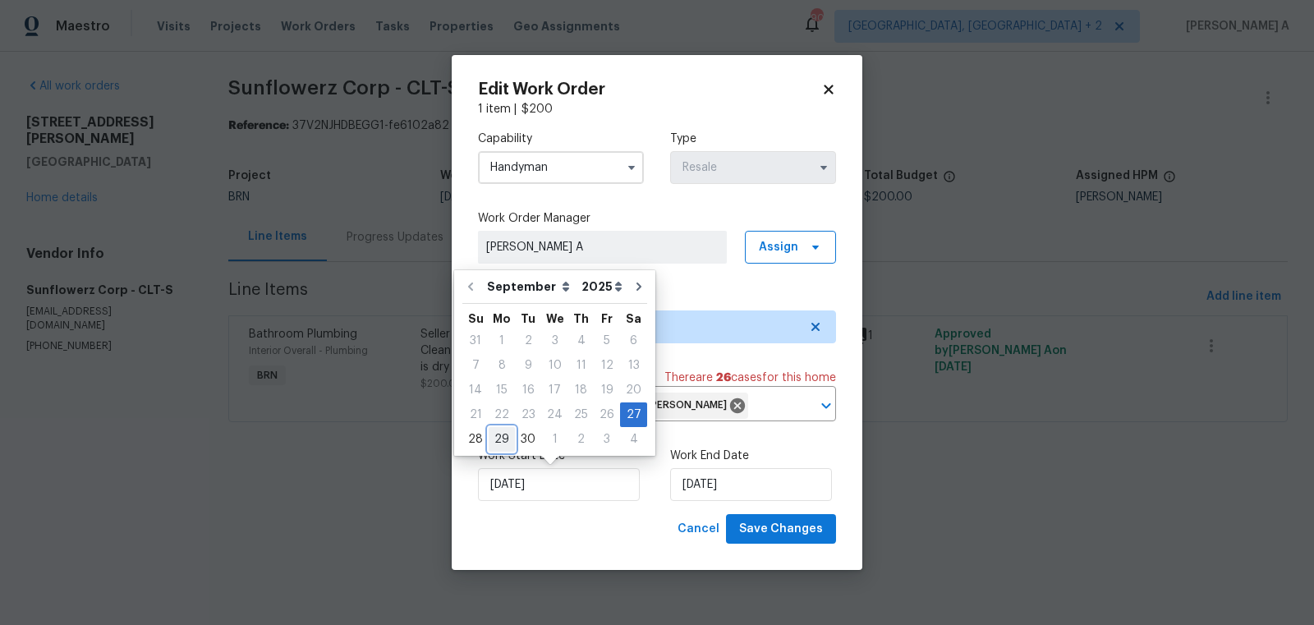
click at [496, 436] on div "29" at bounding box center [502, 439] width 26 height 23
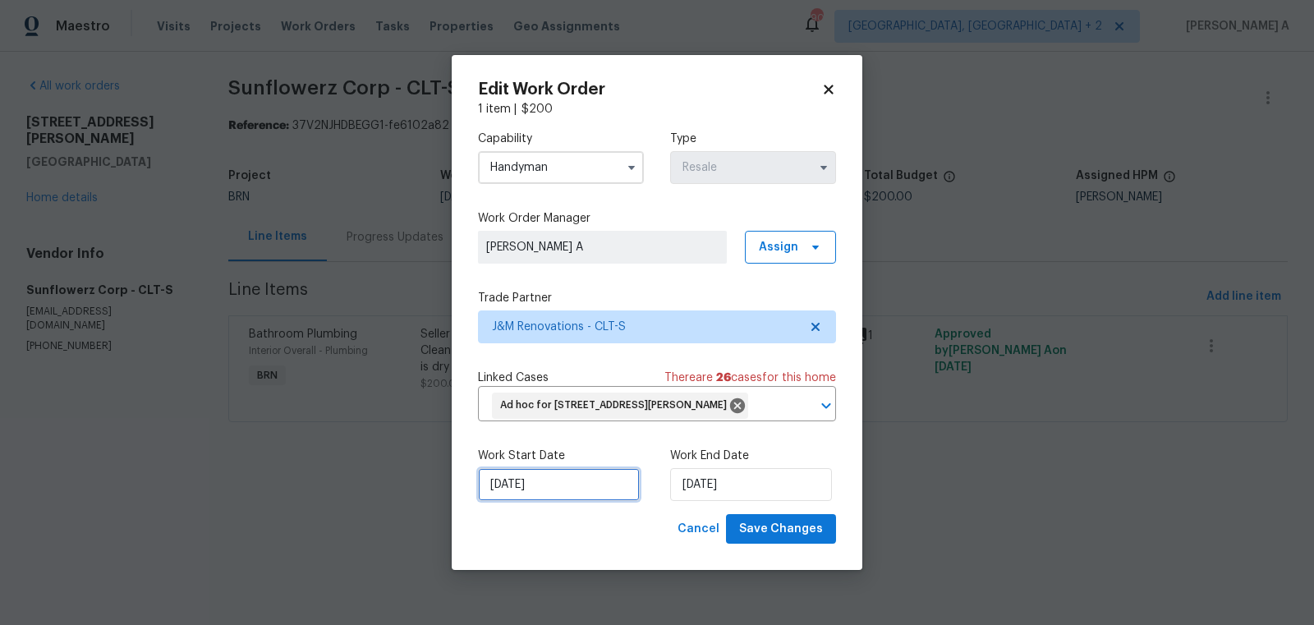
click at [531, 474] on input "[DATE]" at bounding box center [559, 484] width 162 height 33
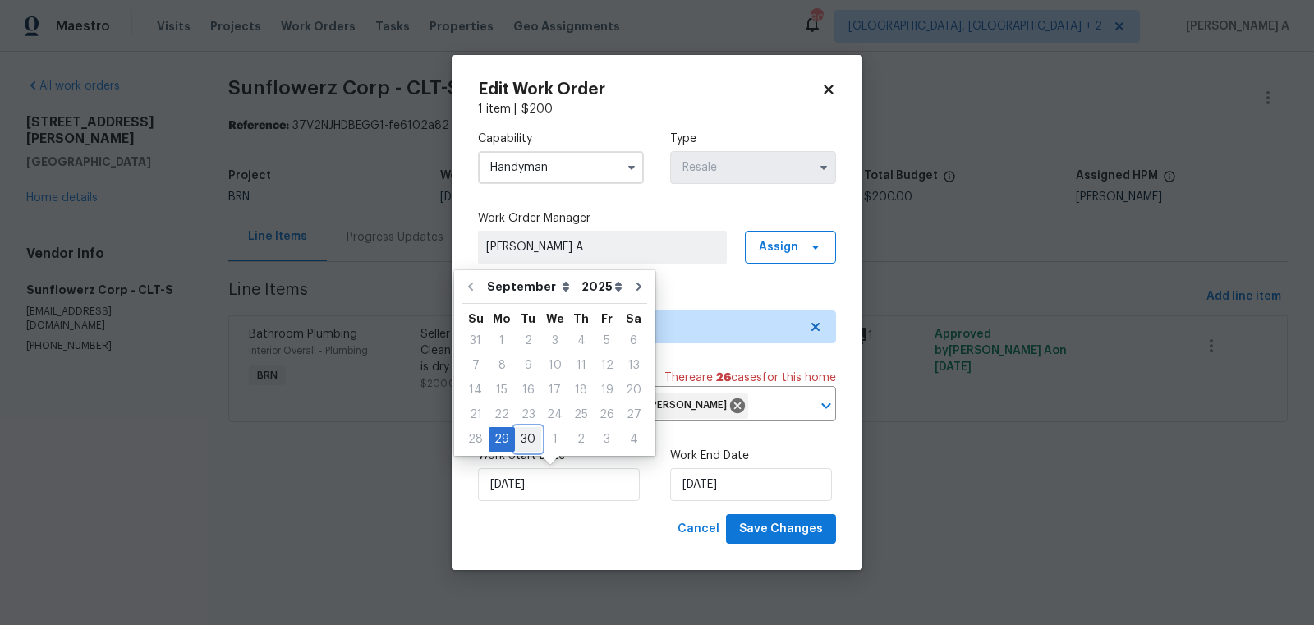
click at [526, 431] on div "30" at bounding box center [528, 439] width 26 height 23
type input "[DATE]"
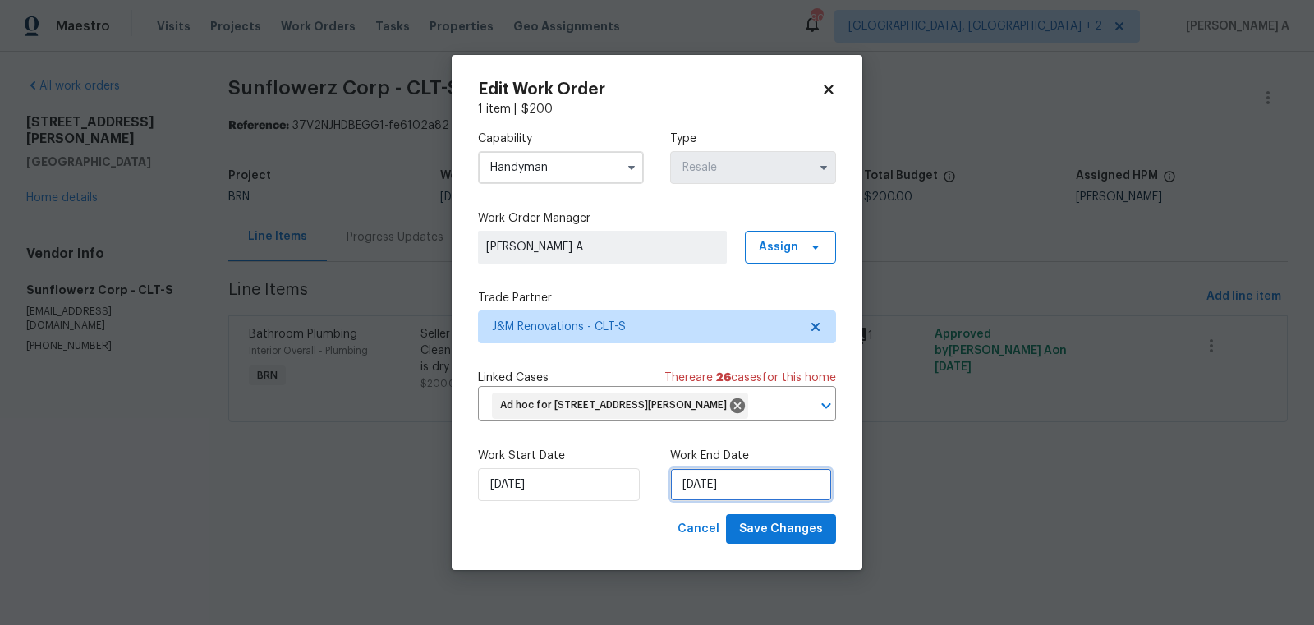
click at [690, 489] on input "[DATE]" at bounding box center [751, 484] width 162 height 33
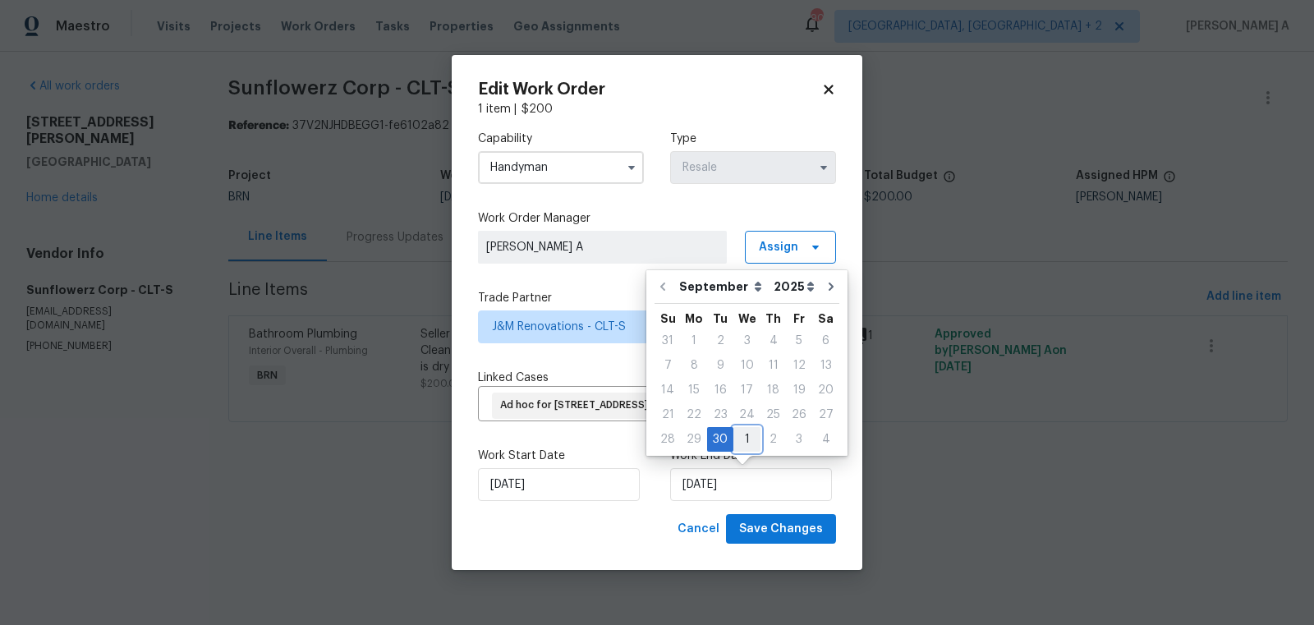
click at [744, 436] on div "1" at bounding box center [746, 439] width 27 height 23
type input "[DATE]"
select select "9"
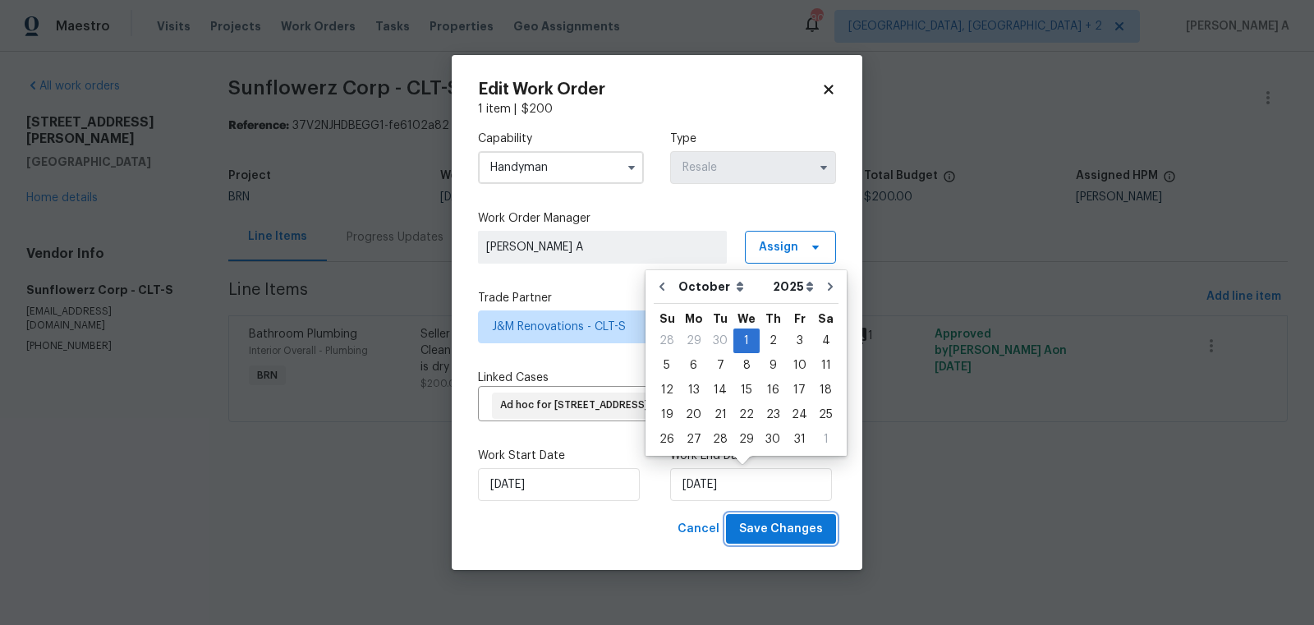
click at [774, 524] on span "Save Changes" at bounding box center [781, 529] width 84 height 21
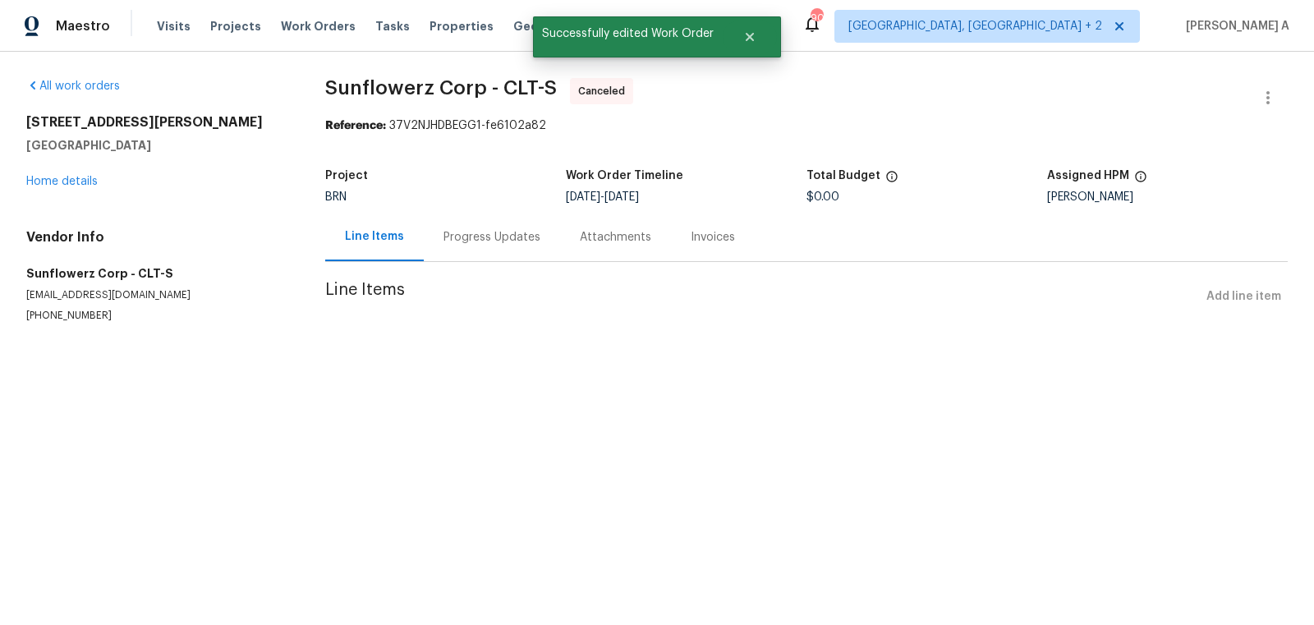
click at [485, 252] on div "Progress Updates" at bounding box center [492, 237] width 136 height 48
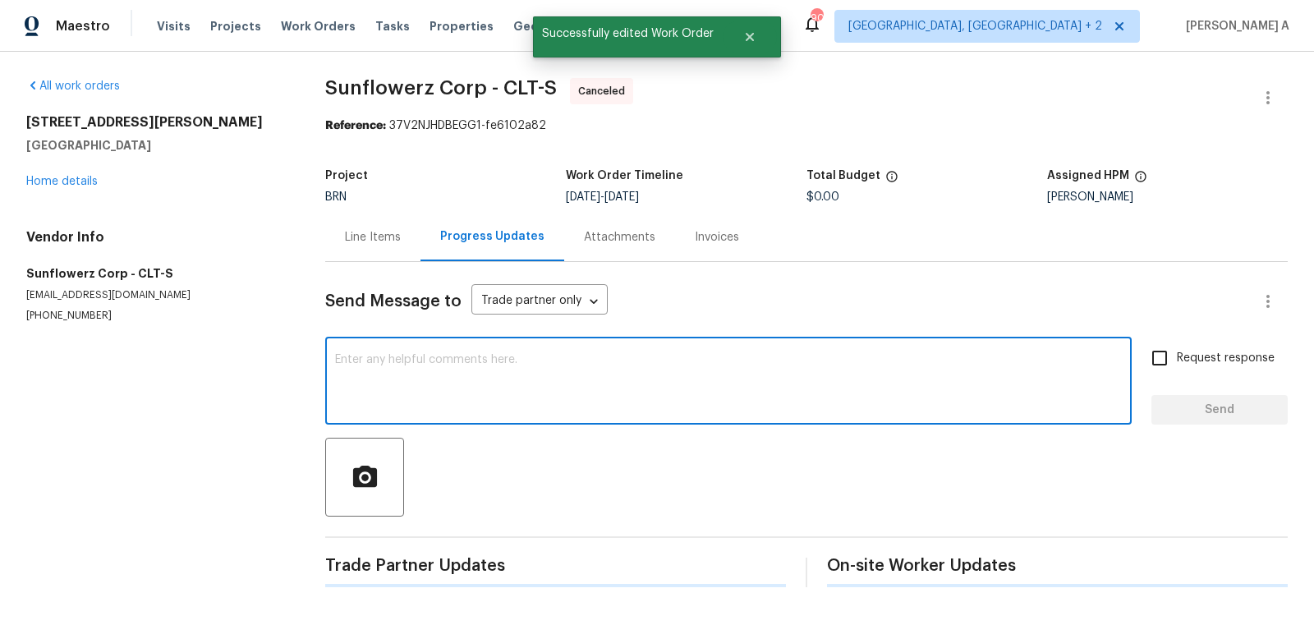
click at [460, 376] on textarea at bounding box center [728, 382] width 787 height 57
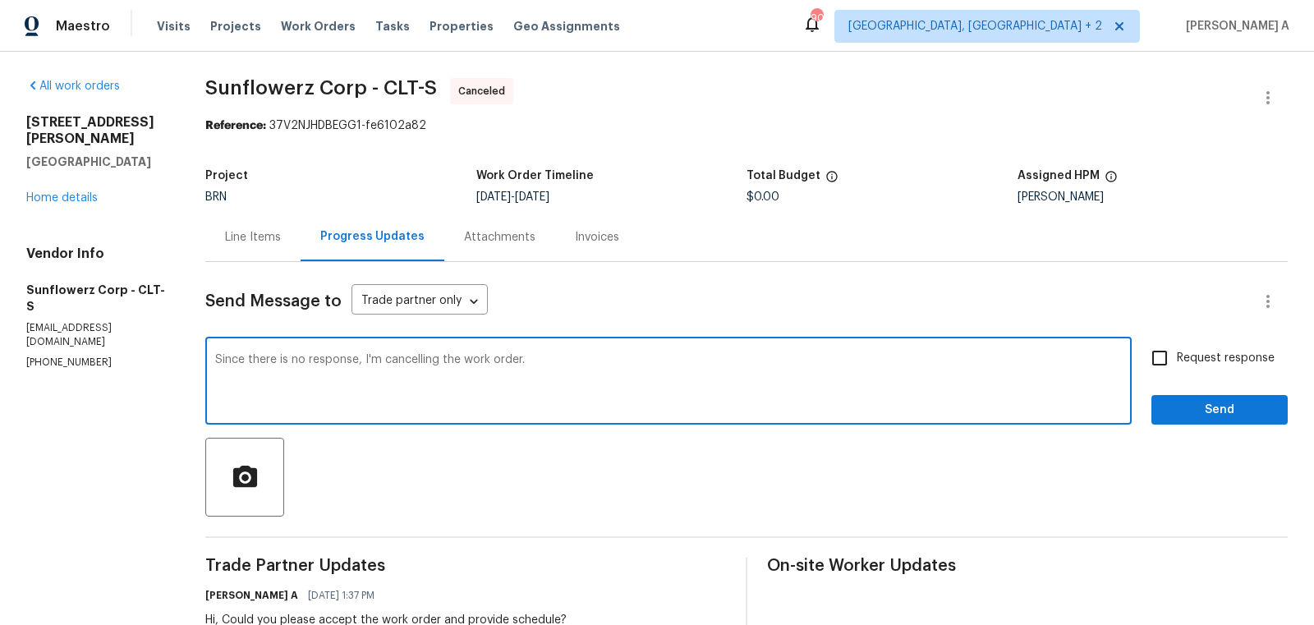
click at [356, 364] on textarea "Since there is no response, I'm cancelling the work order." at bounding box center [668, 382] width 907 height 57
type textarea "Since there is no response from your end, I'm cancelling the work order."
click at [1174, 361] on input "Request response" at bounding box center [1159, 358] width 34 height 34
checkbox input "true"
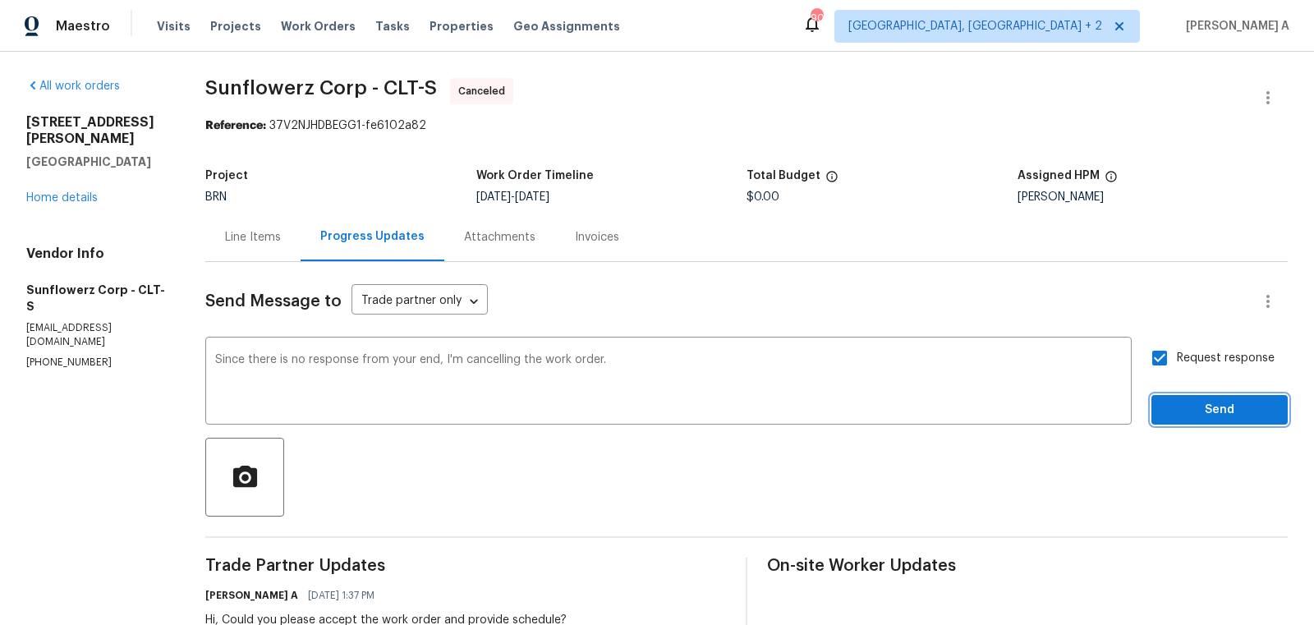
click at [1209, 415] on span "Send" at bounding box center [1220, 410] width 110 height 21
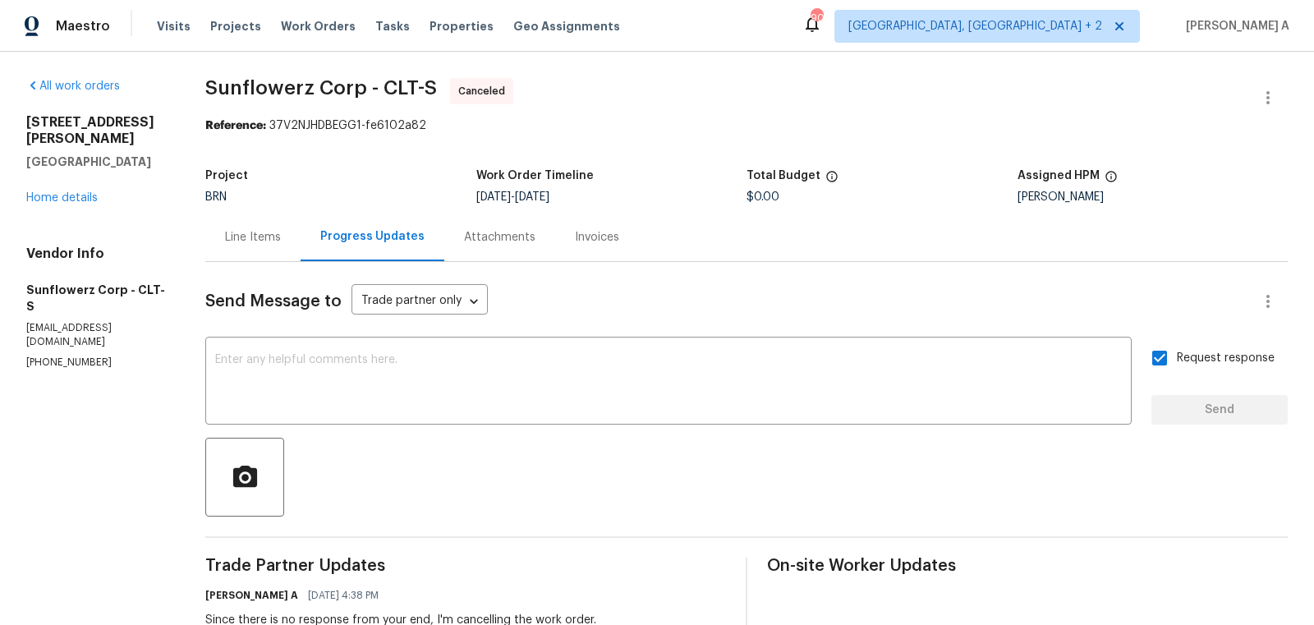
click at [80, 186] on div "110 Colville Rd Mooresville, NC 28117 Home details" at bounding box center [96, 160] width 140 height 92
click at [80, 192] on link "Home details" at bounding box center [61, 197] width 71 height 11
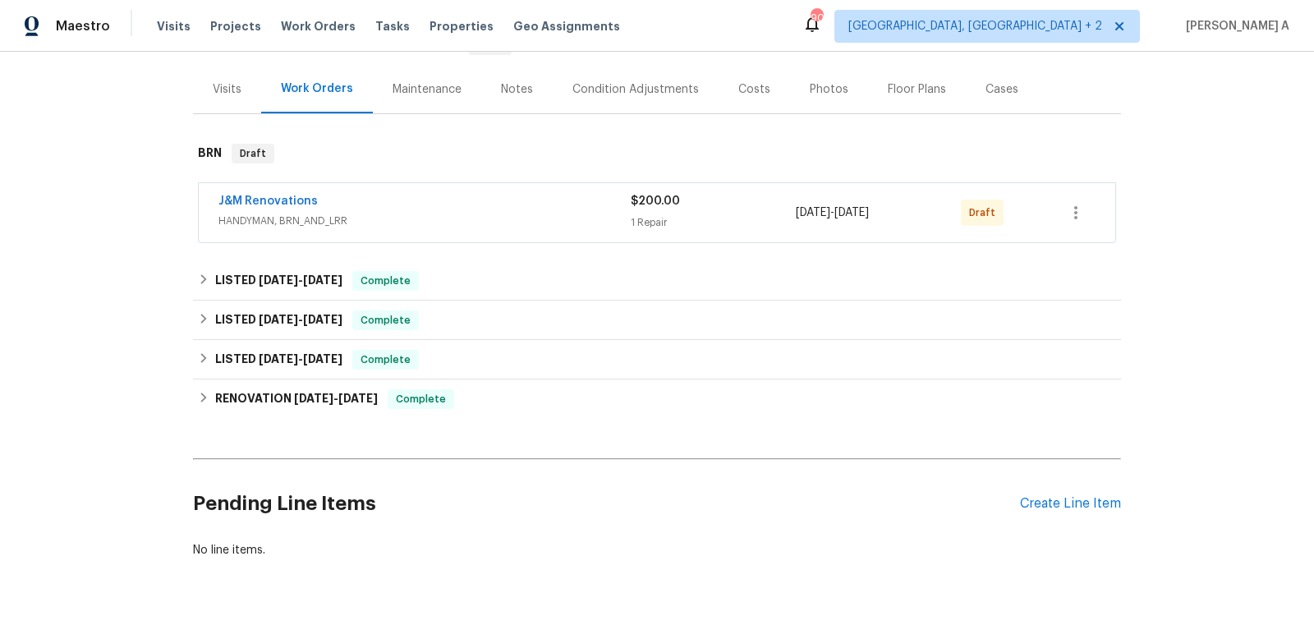
scroll to position [227, 0]
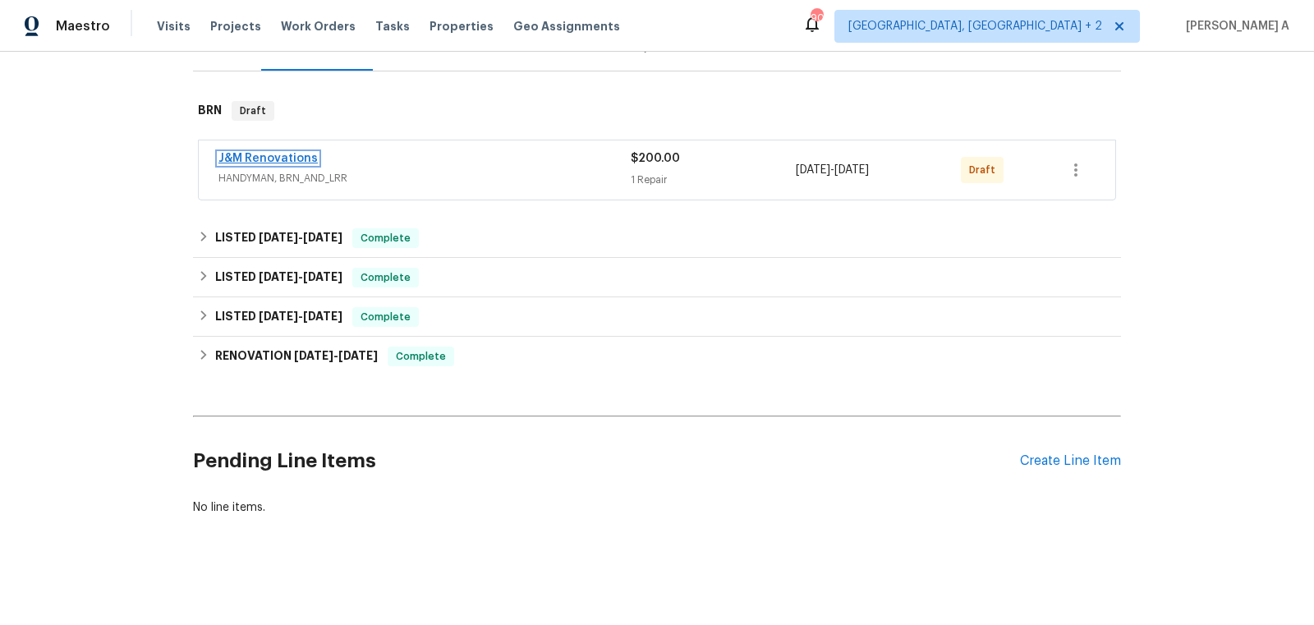
click at [260, 157] on link "J&M Renovations" at bounding box center [267, 158] width 99 height 11
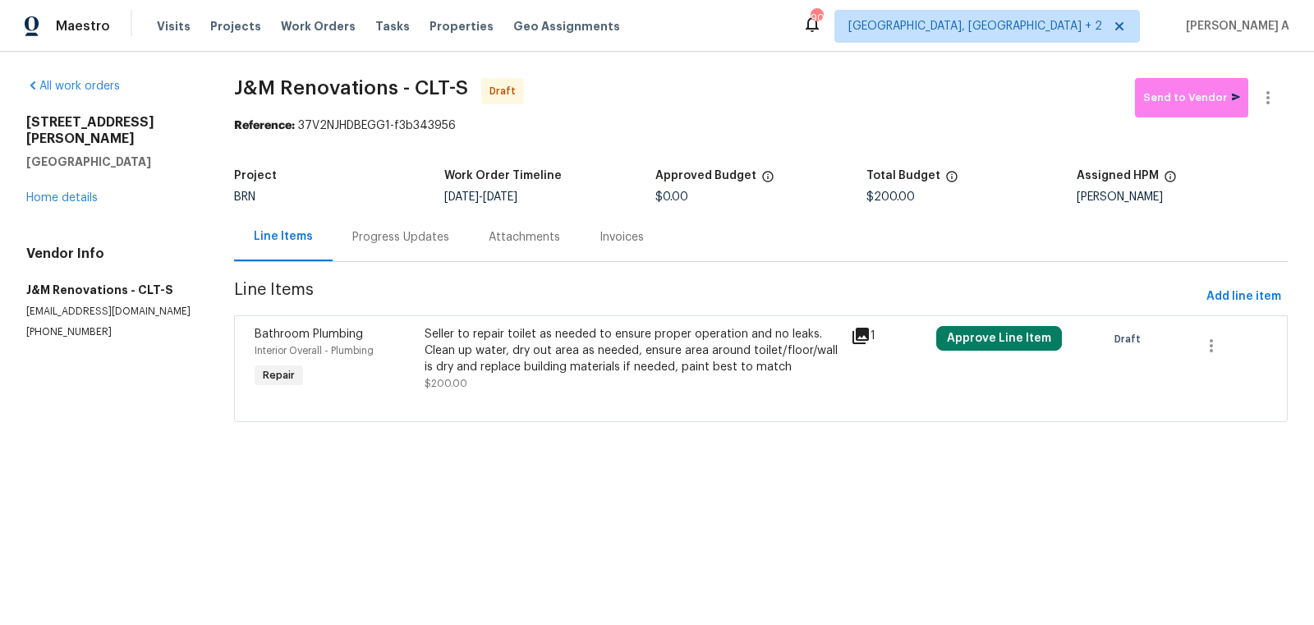
click at [420, 240] on div "Progress Updates" at bounding box center [400, 237] width 97 height 16
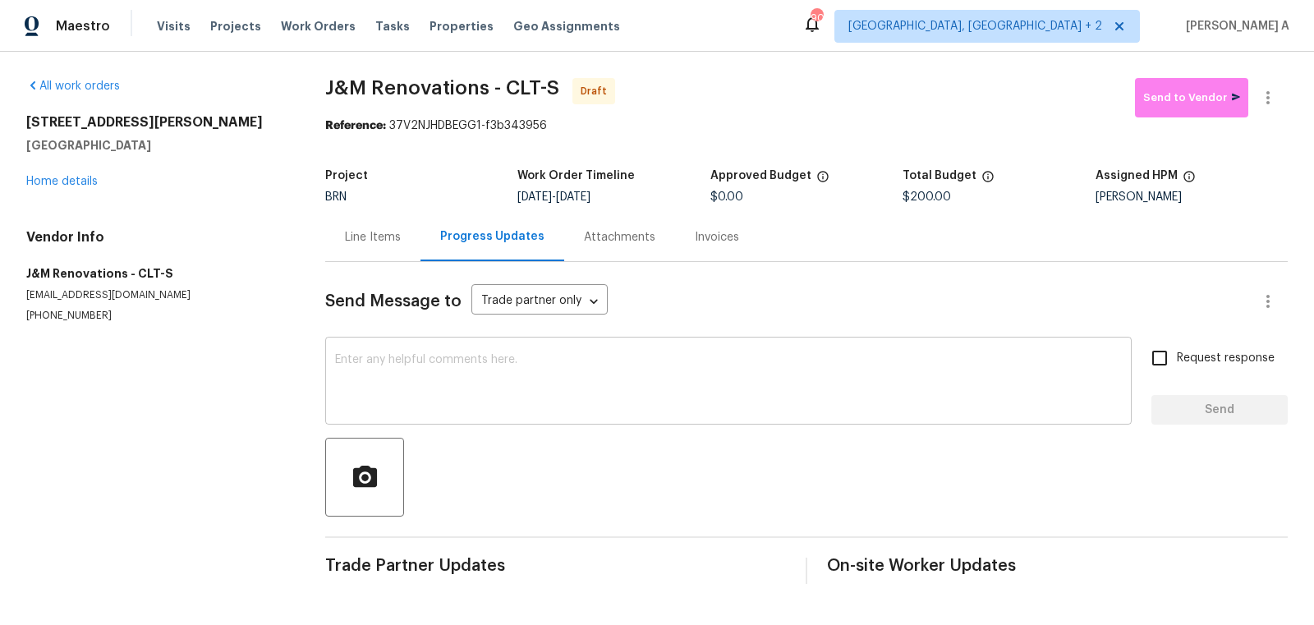
click at [486, 361] on textarea at bounding box center [728, 382] width 787 height 57
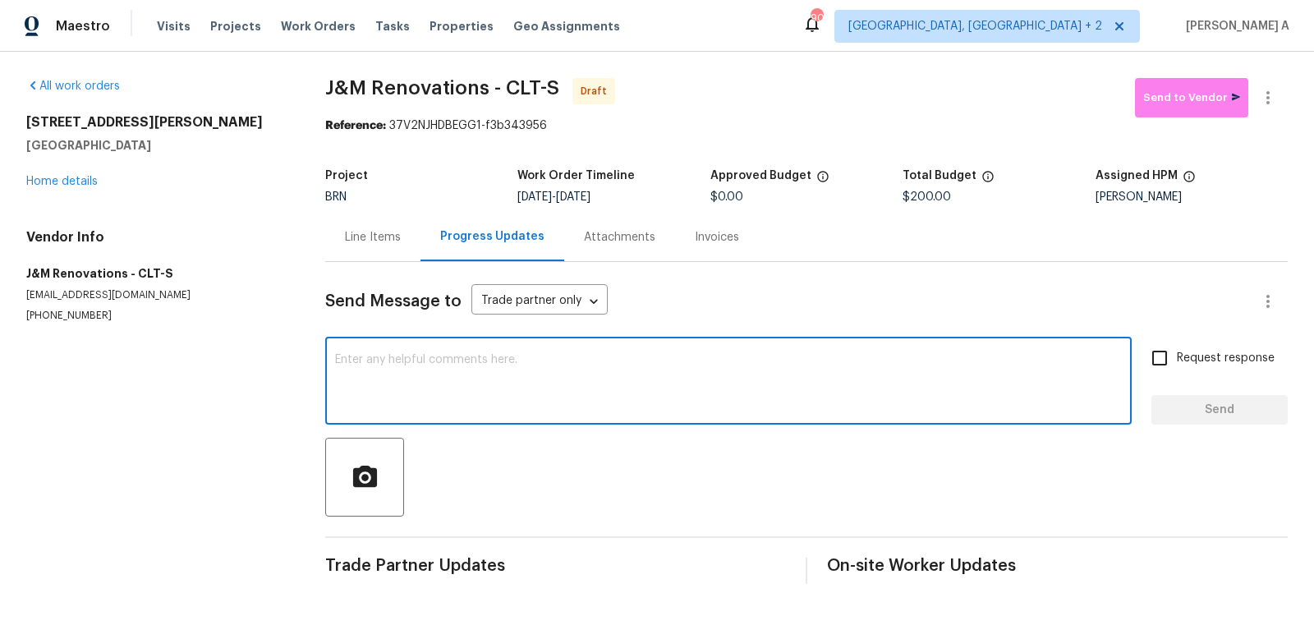
click at [486, 361] on textarea at bounding box center [728, 382] width 787 height 57
paste textarea "Hi, I'm Akshay from Opendoor. Just wanted to check if you received the workorde…"
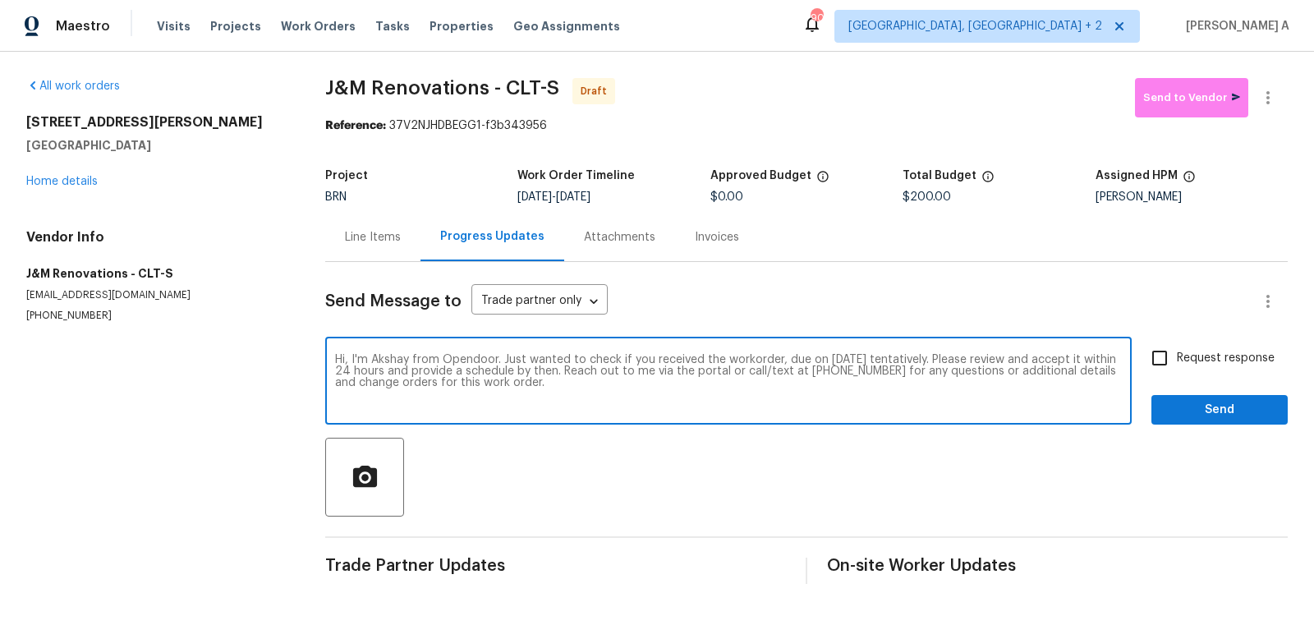
type textarea "Hi, I'm Akshay from Opendoor. Just wanted to check if you received the workorde…"
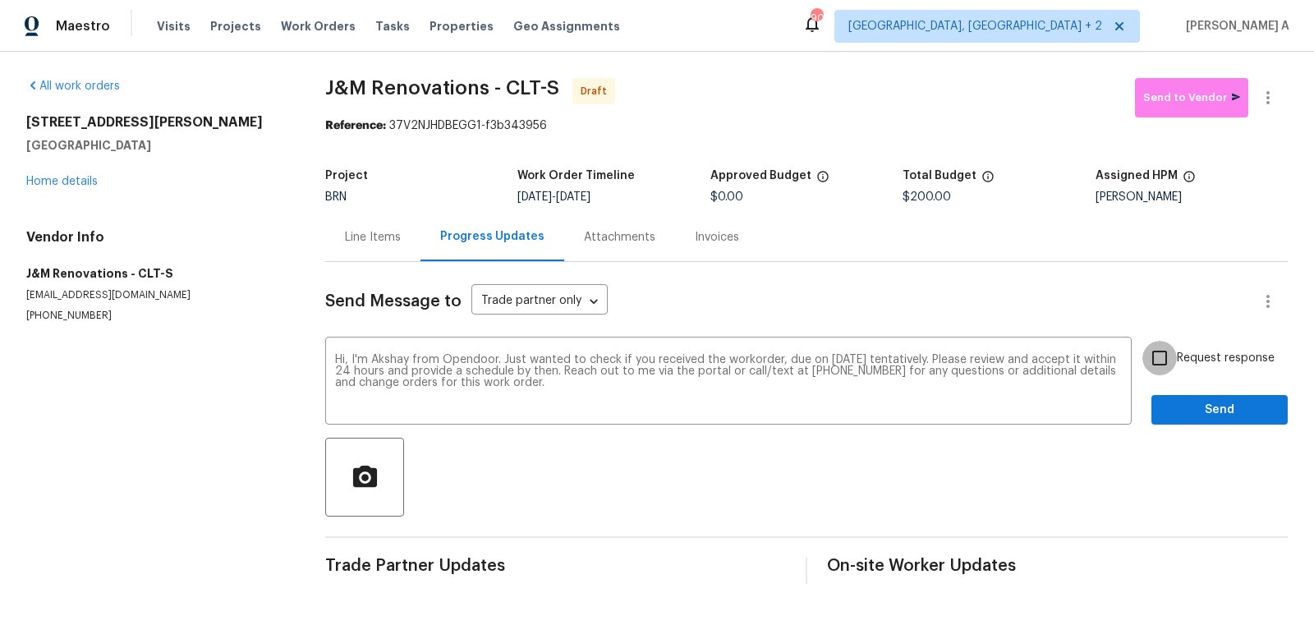
click at [1156, 362] on input "Request response" at bounding box center [1159, 358] width 34 height 34
checkbox input "true"
click at [1216, 438] on div at bounding box center [806, 477] width 963 height 79
click at [1216, 419] on span "Send" at bounding box center [1220, 410] width 110 height 21
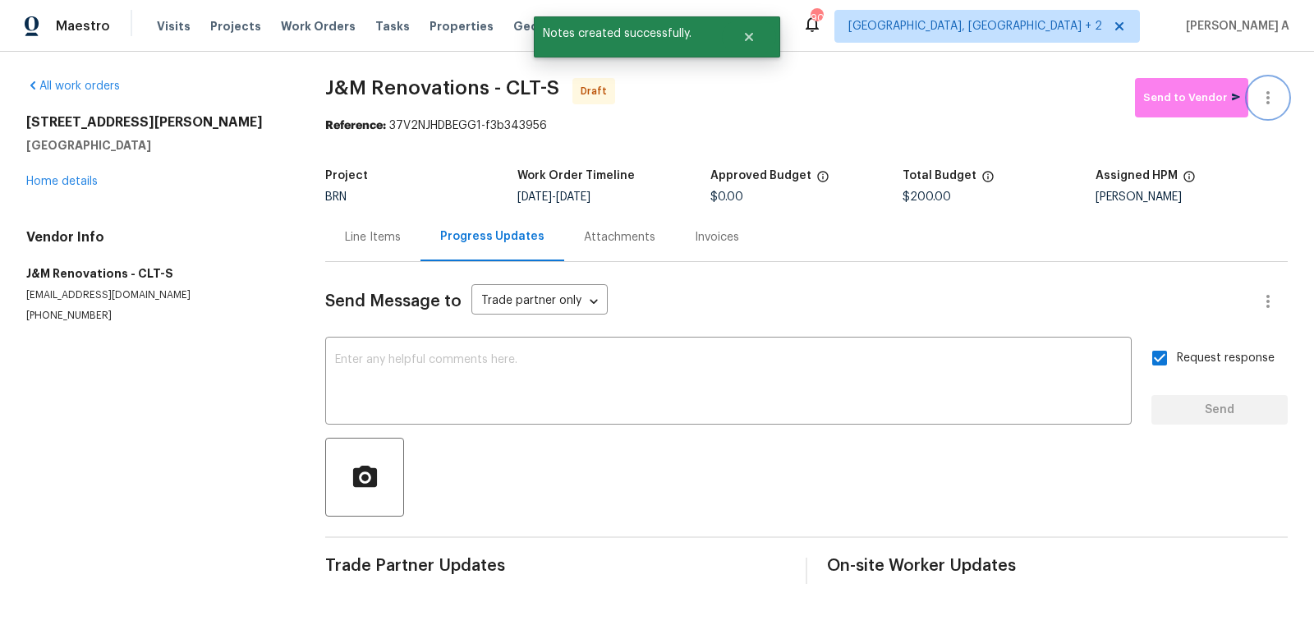
click at [1271, 96] on icon "button" at bounding box center [1268, 98] width 20 height 20
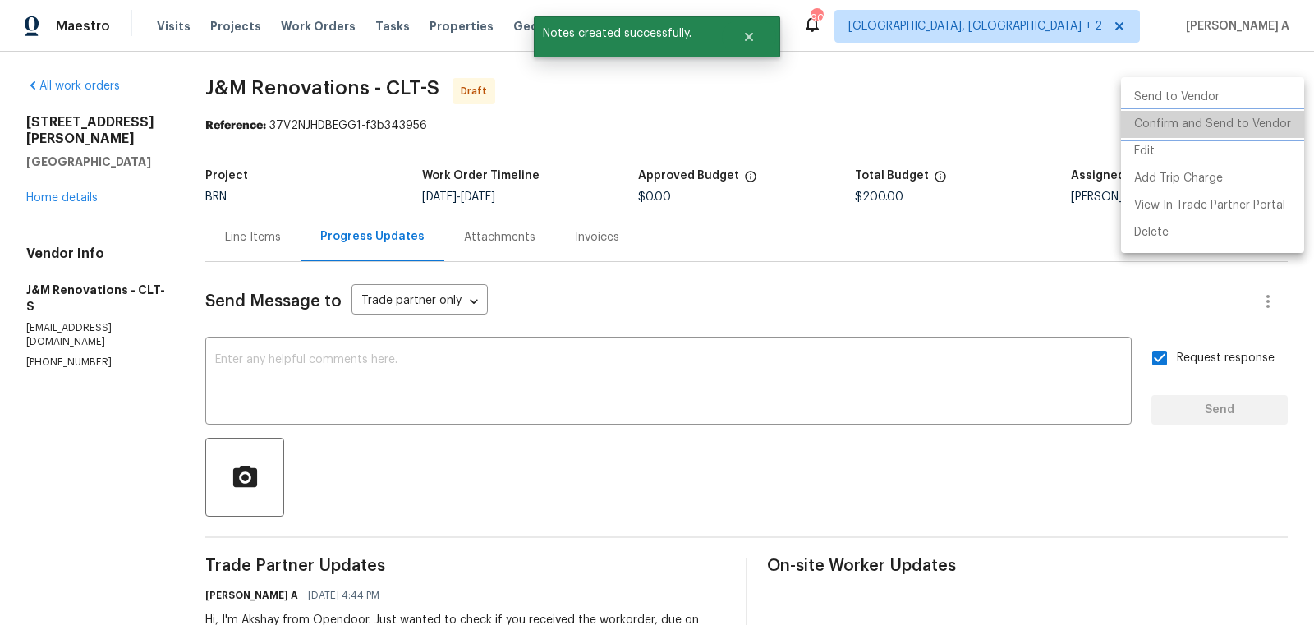
click at [1278, 118] on li "Confirm and Send to Vendor" at bounding box center [1212, 124] width 183 height 27
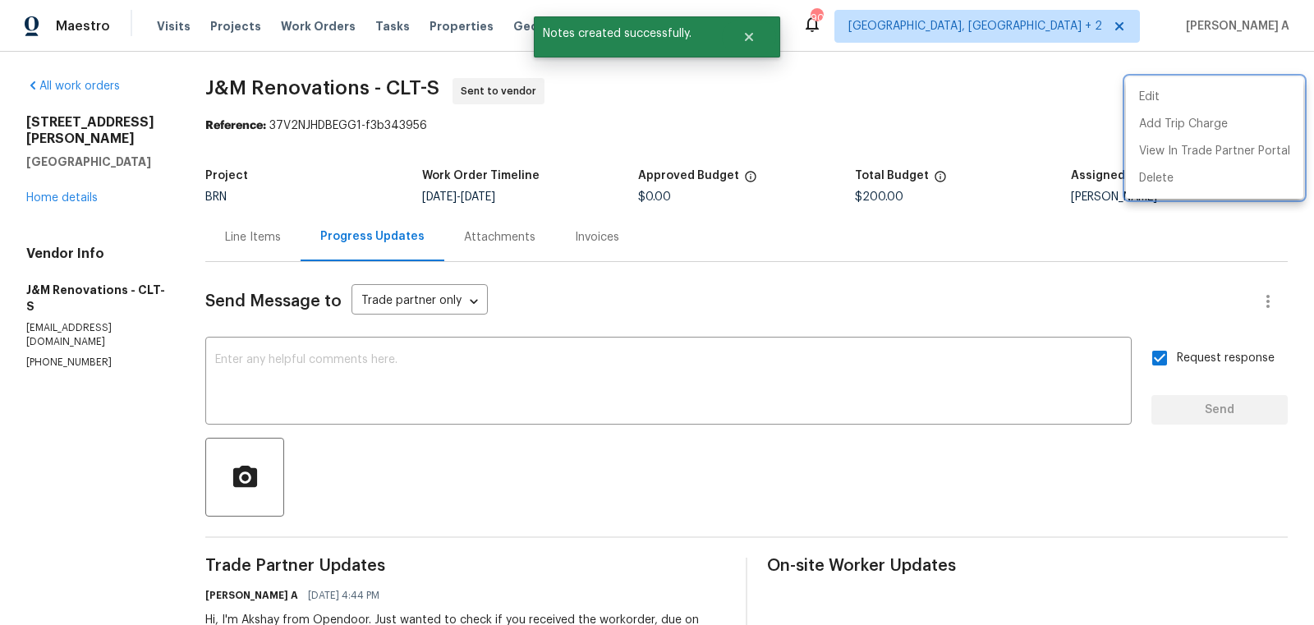
click at [249, 230] on div at bounding box center [657, 312] width 1314 height 625
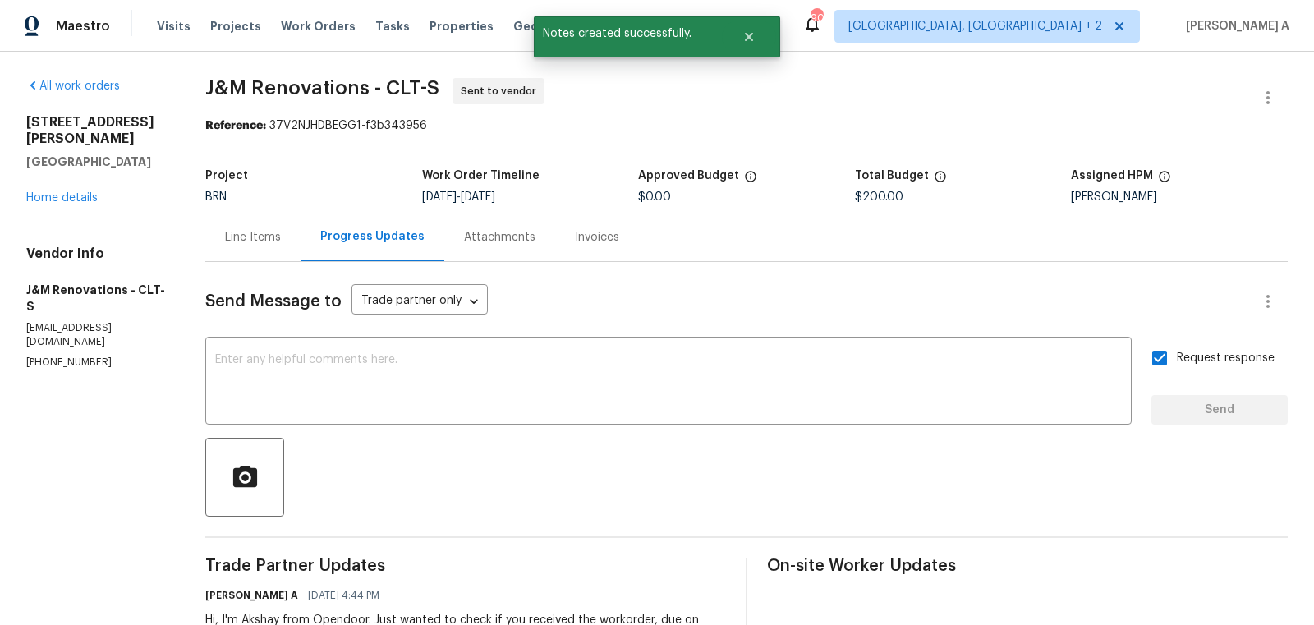
click at [249, 230] on div "Line Items" at bounding box center [253, 237] width 56 height 16
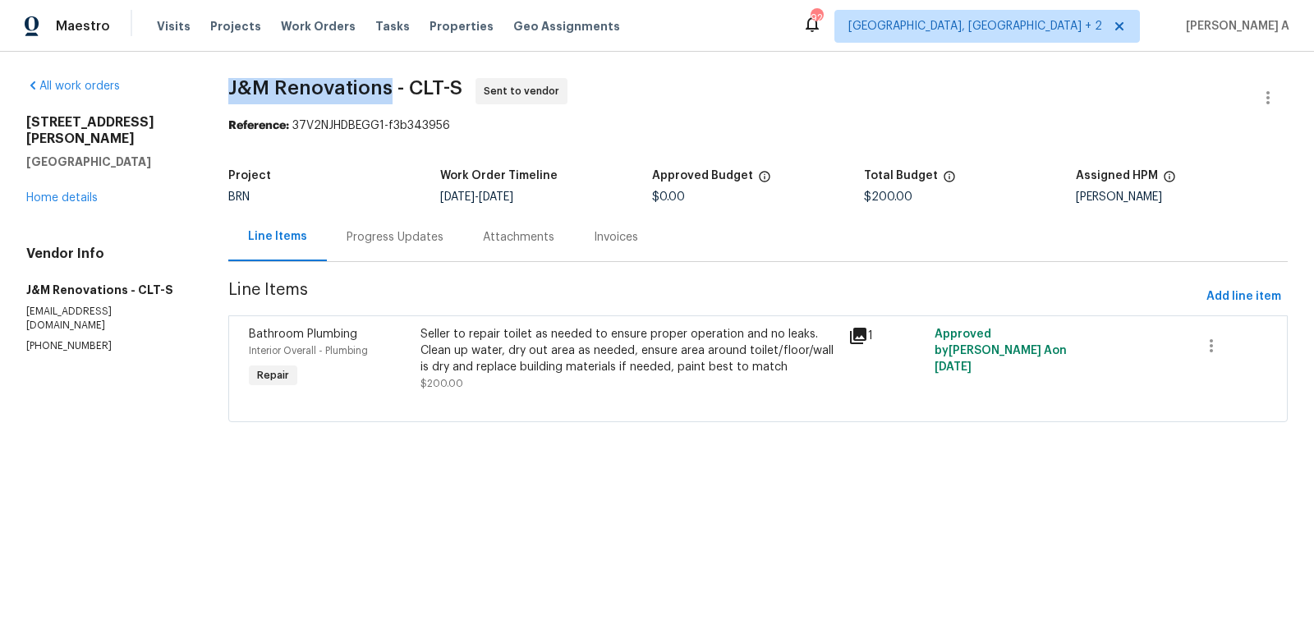
drag, startPoint x: 213, startPoint y: 88, endPoint x: 388, endPoint y: 86, distance: 175.8
click at [388, 86] on div "All work orders [STREET_ADDRESS][PERSON_NAME] Home details Vendor Info J&M Reno…" at bounding box center [657, 260] width 1314 height 416
copy span "J&M Renovations"
